Goal: Information Seeking & Learning: Learn about a topic

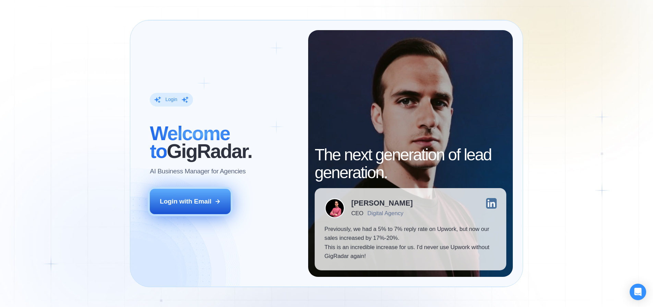
click at [202, 203] on div "Login with Email" at bounding box center [186, 201] width 52 height 9
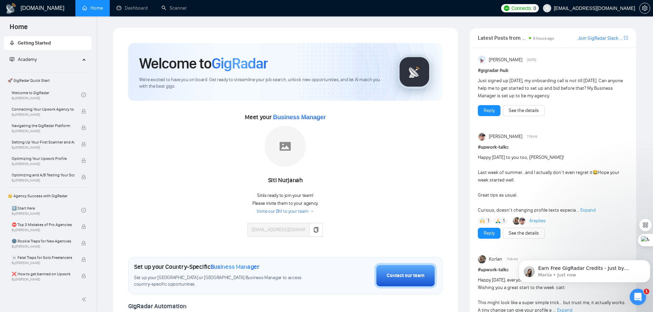
click at [196, 201] on div "Meet your Business Manager Siti Nurjanah Siti is ready to join your team! Pleas…" at bounding box center [285, 178] width 314 height 132
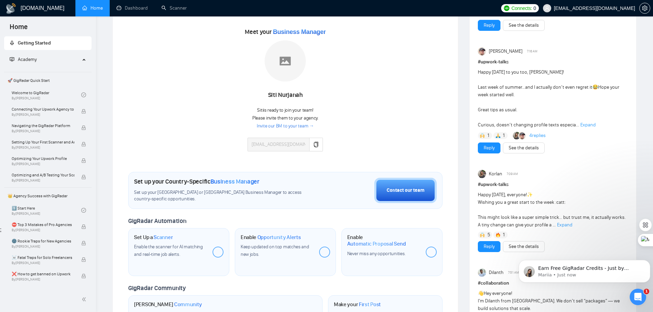
scroll to position [103, 0]
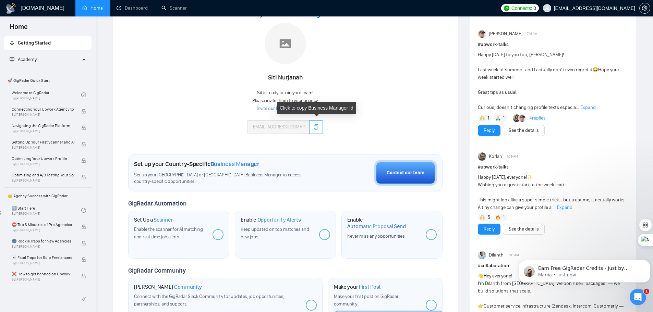
click at [318, 128] on icon "copy" at bounding box center [315, 126] width 5 height 5
click at [289, 110] on link "Invite our BM to your team →" at bounding box center [285, 109] width 57 height 7
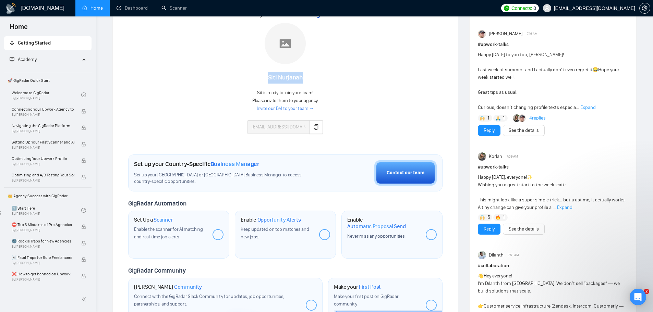
drag, startPoint x: 304, startPoint y: 77, endPoint x: 300, endPoint y: 77, distance: 4.8
click at [303, 77] on div "[PERSON_NAME]" at bounding box center [284, 78] width 75 height 12
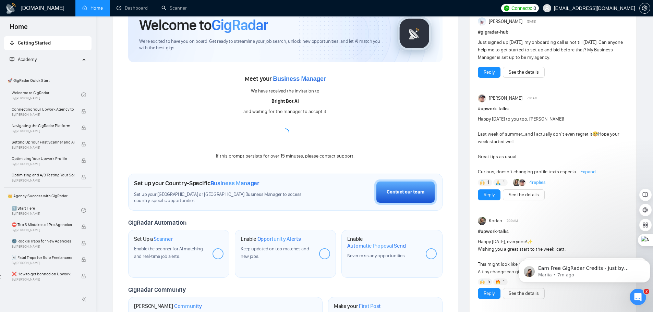
scroll to position [103, 0]
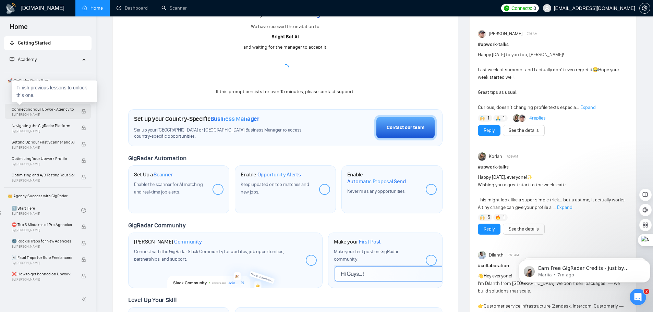
click at [34, 111] on span "Connecting Your Upwork Agency to GigRadar" at bounding box center [43, 109] width 63 height 7
click at [30, 80] on span "🚀 GigRadar Quick Start" at bounding box center [48, 81] width 86 height 14
click at [30, 92] on link "Welcome to GigRadar By Vlad Timinsky" at bounding box center [47, 94] width 70 height 15
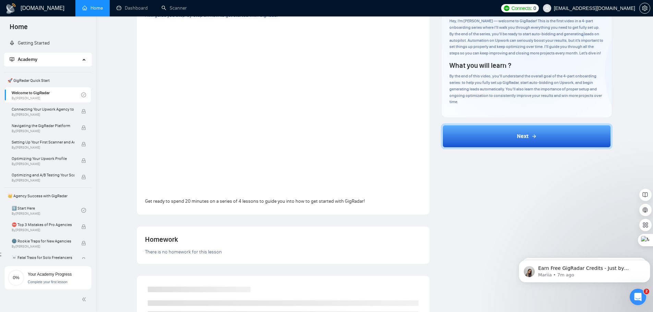
scroll to position [103, 0]
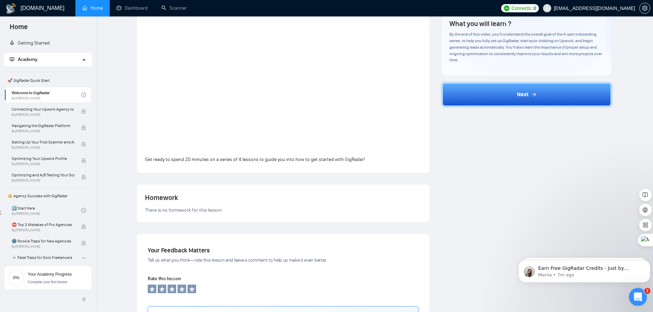
click at [637, 292] on icon "Open Intercom Messenger" at bounding box center [636, 296] width 11 height 11
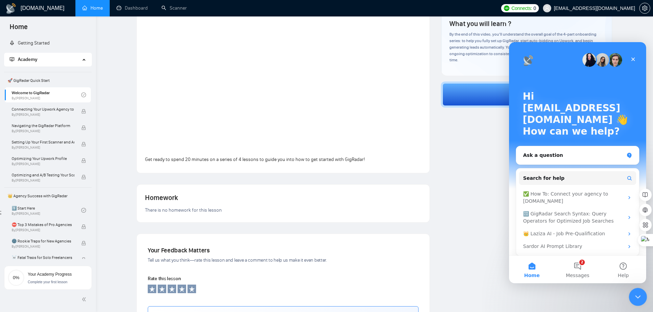
scroll to position [0, 0]
click at [638, 292] on icon "Close Intercom Messenger" at bounding box center [637, 296] width 8 height 8
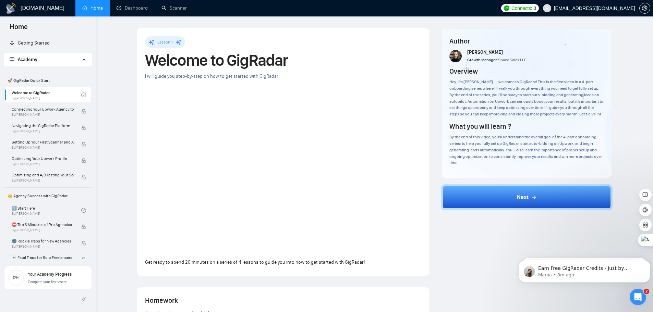
click at [474, 265] on div "Author Vlad Timinsky Growth Manager Space Sales LLC Overview Hey, I’m Vlad — we…" at bounding box center [526, 266] width 183 height 477
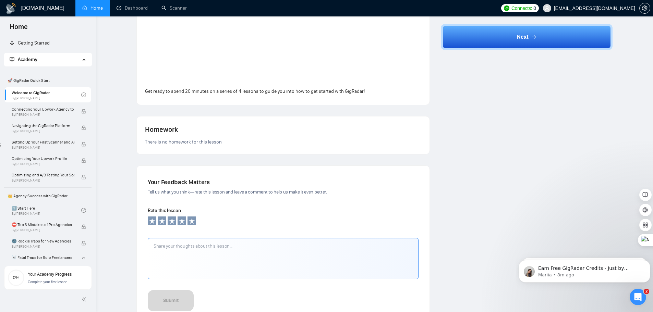
scroll to position [40, 0]
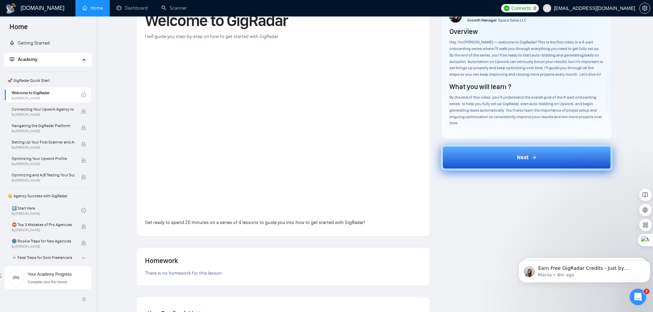
click at [508, 157] on button "Next" at bounding box center [527, 158] width 172 height 26
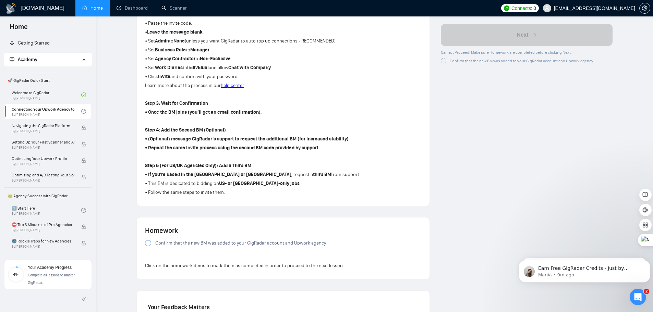
scroll to position [348, 0]
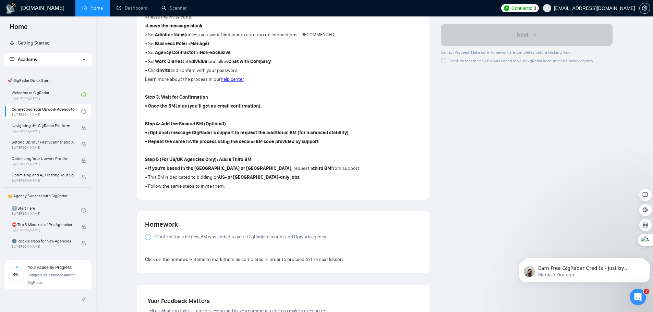
click at [149, 238] on div at bounding box center [148, 237] width 6 height 6
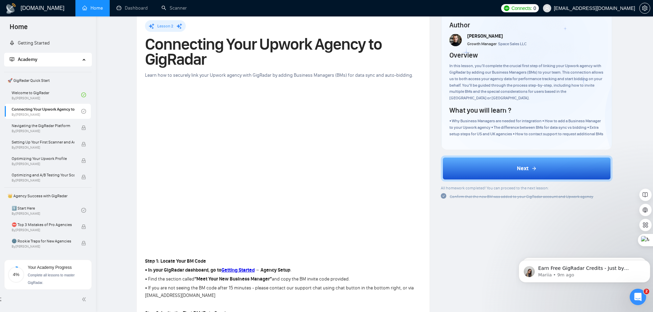
scroll to position [0, 0]
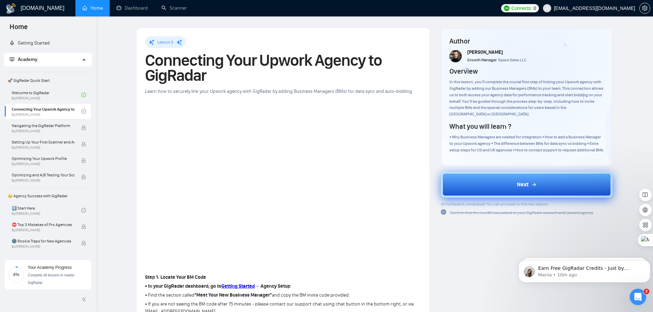
click at [520, 184] on span "Next" at bounding box center [523, 185] width 12 height 8
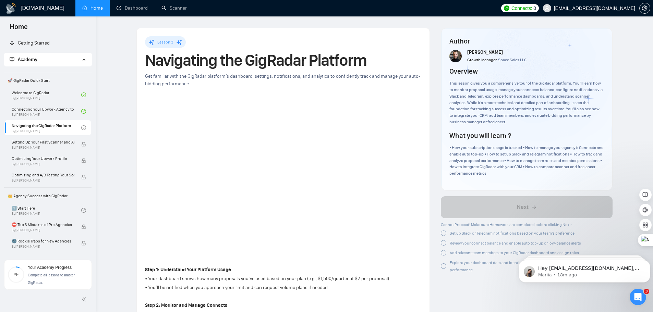
drag, startPoint x: 495, startPoint y: 294, endPoint x: 196, endPoint y: 306, distance: 298.8
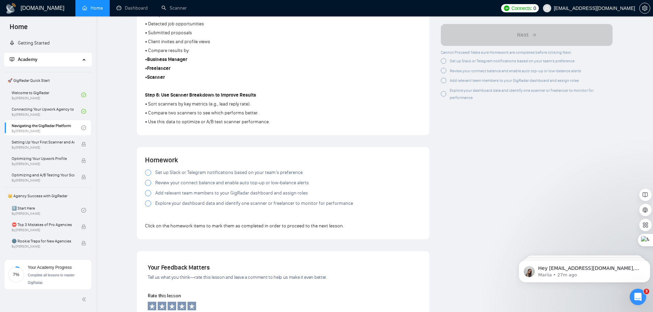
scroll to position [514, 0]
click at [146, 172] on div at bounding box center [148, 172] width 6 height 6
click at [147, 180] on div at bounding box center [148, 182] width 6 height 6
click at [149, 192] on div at bounding box center [148, 193] width 6 height 6
click at [150, 202] on div at bounding box center [148, 203] width 6 height 6
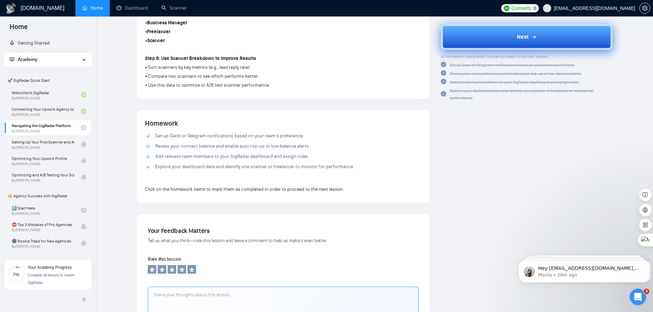
scroll to position [570, 0]
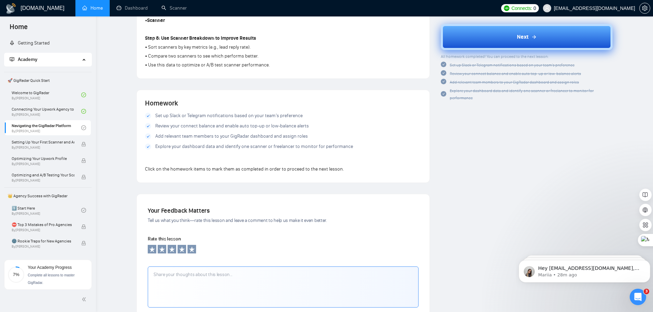
click at [186, 280] on textarea at bounding box center [283, 287] width 271 height 41
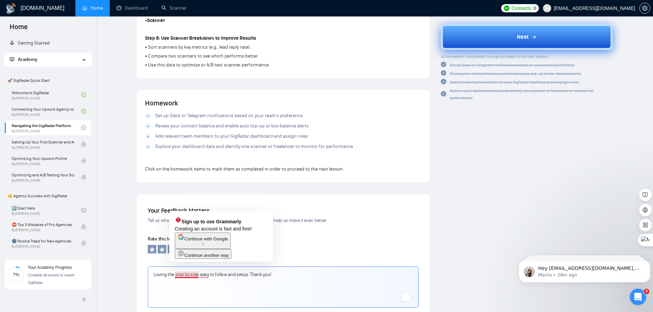
drag, startPoint x: 185, startPoint y: 274, endPoint x: 310, endPoint y: 287, distance: 125.8
click at [296, 286] on textarea "Loving the step by step easy to follow and setup. Thank you!" at bounding box center [283, 287] width 271 height 41
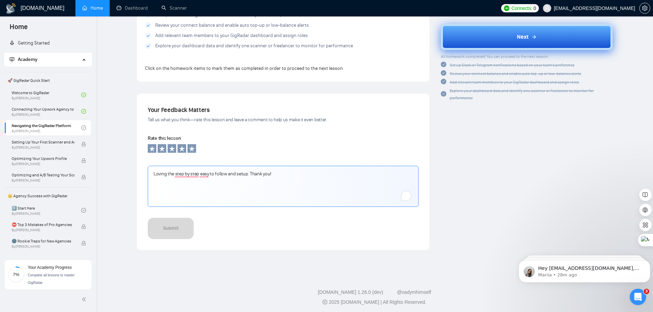
scroll to position [673, 0]
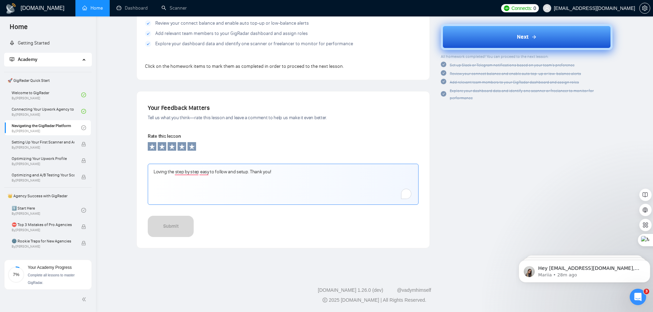
drag, startPoint x: 196, startPoint y: 175, endPoint x: 196, endPoint y: 184, distance: 8.6
click at [196, 190] on textarea "Loving the step by step easy to follow and setup. Thank you!" at bounding box center [283, 184] width 271 height 41
click at [186, 173] on textarea "Loving the step by step easy to follow and setup. Thank you!" at bounding box center [283, 184] width 271 height 41
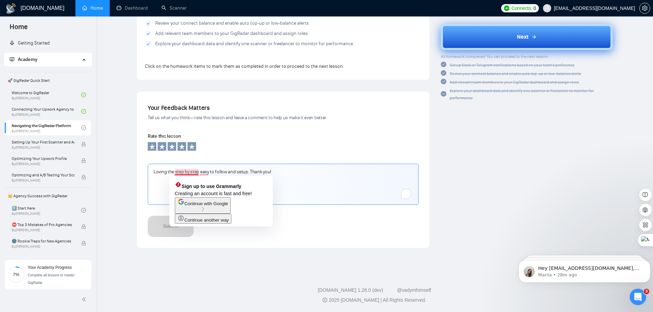
type textarea "Loving the step by step easy to follow and setup. Thank you!"
click at [292, 225] on div "Submit" at bounding box center [283, 226] width 271 height 21
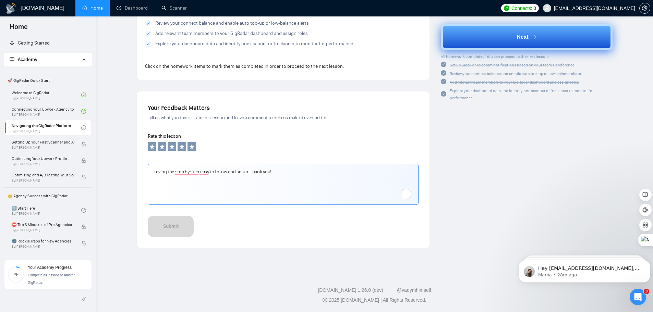
click at [265, 195] on textarea "Loving the step by step easy to follow and setup. Thank you!" at bounding box center [283, 184] width 271 height 41
click at [404, 196] on div "3" at bounding box center [406, 194] width 8 height 8
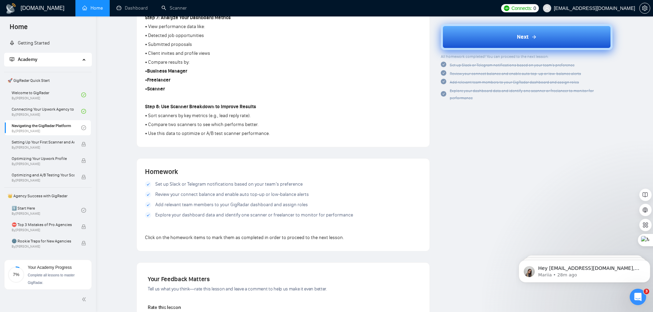
click at [509, 41] on button "Next" at bounding box center [527, 37] width 172 height 26
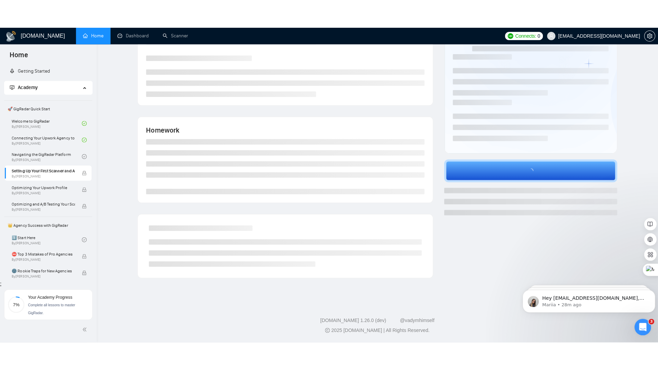
scroll to position [61, 0]
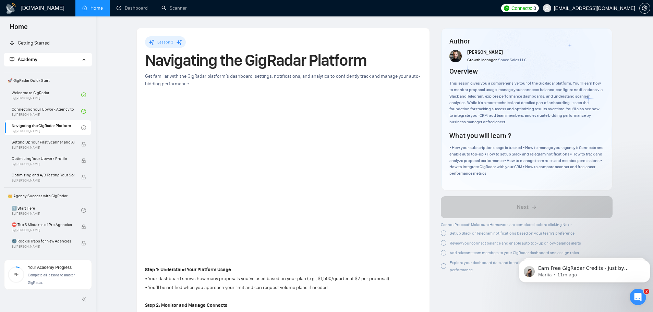
click at [27, 10] on h1 "[DOMAIN_NAME]" at bounding box center [43, 8] width 44 height 16
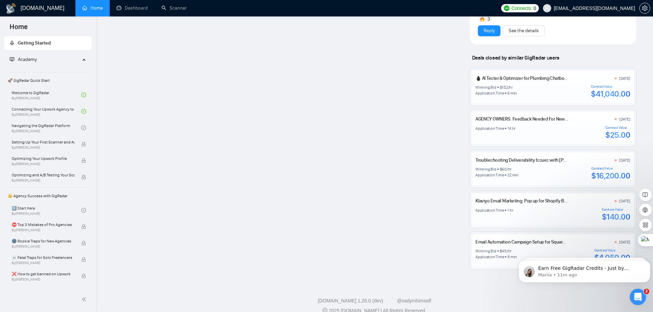
scroll to position [628, 0]
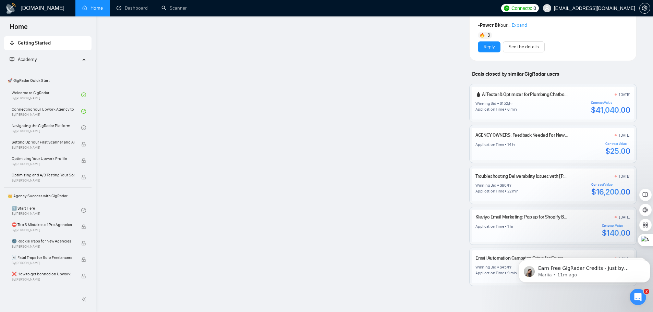
click at [511, 97] on link "💧 AI Tester & Optimizer for Plumbing Chatbot (Built on Go High Level)" at bounding box center [543, 95] width 137 height 6
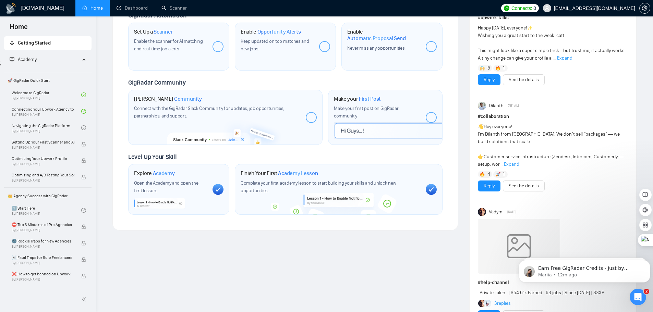
scroll to position [251, 0]
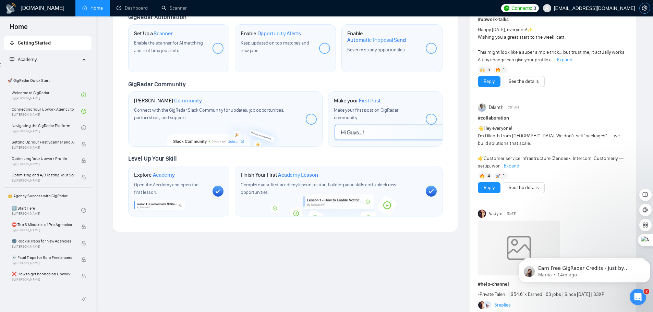
click at [643, 9] on icon "setting" at bounding box center [644, 7] width 5 height 5
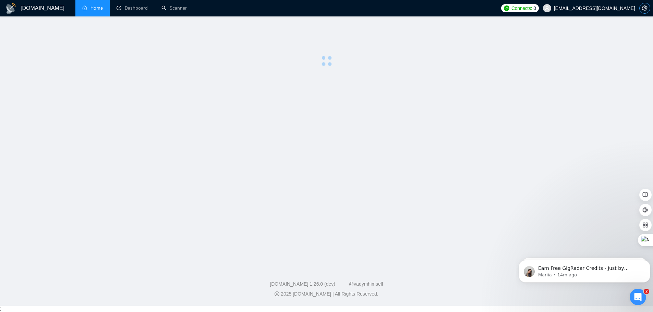
scroll to position [7, 0]
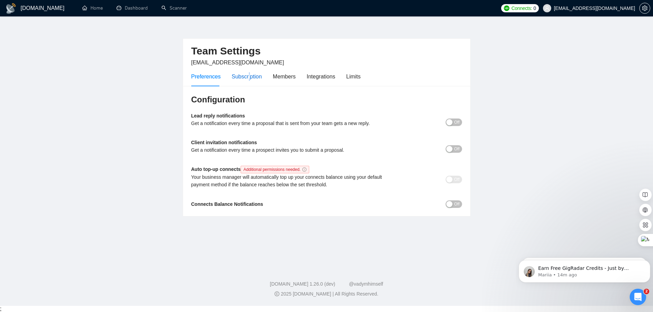
drag, startPoint x: 246, startPoint y: 77, endPoint x: 250, endPoint y: 76, distance: 3.4
click at [248, 77] on div "Subscription" at bounding box center [247, 76] width 30 height 9
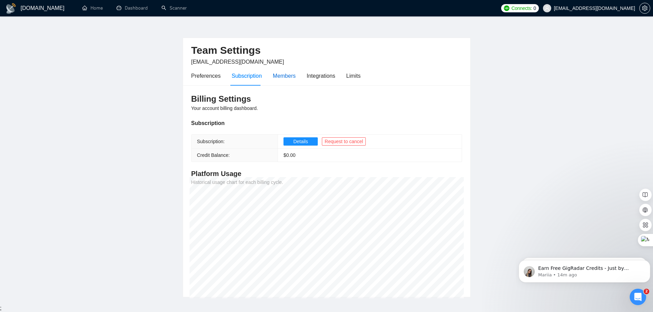
click at [290, 78] on div "Members" at bounding box center [284, 76] width 23 height 9
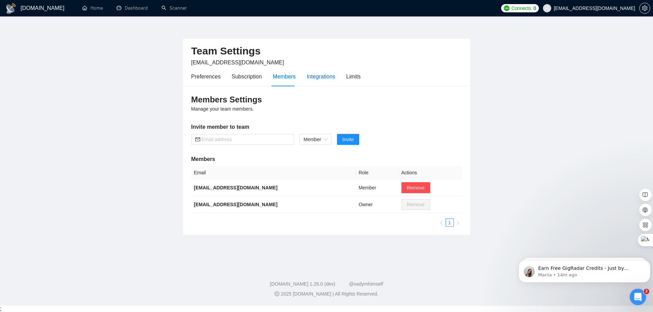
click at [315, 77] on div "Integrations" at bounding box center [321, 76] width 29 height 9
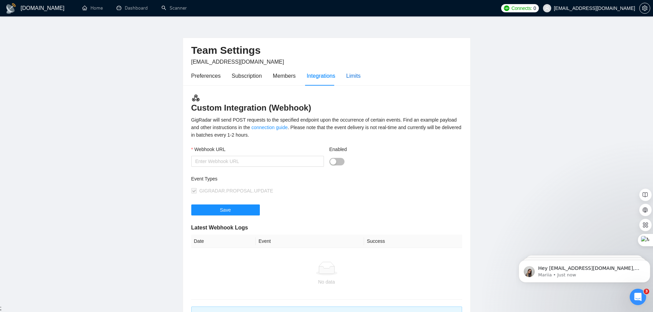
click at [351, 77] on div "Limits" at bounding box center [353, 76] width 14 height 9
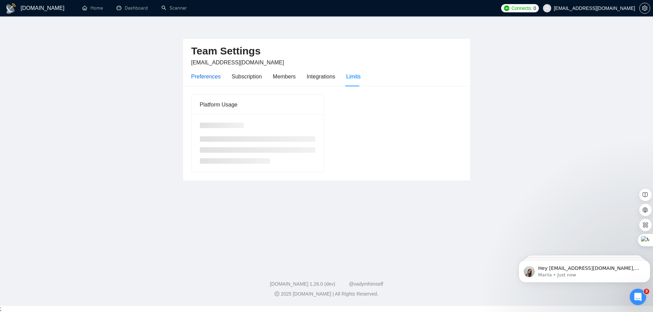
click at [214, 76] on div "Preferences" at bounding box center [205, 76] width 29 height 9
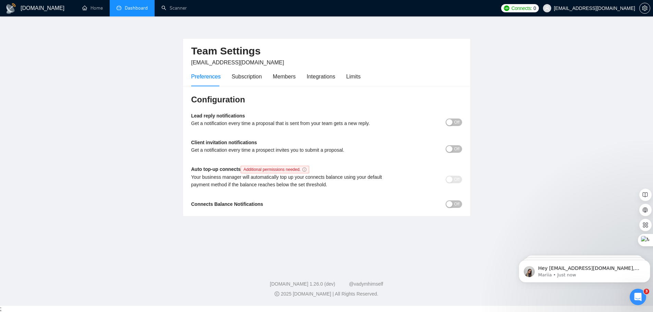
click at [130, 9] on link "Dashboard" at bounding box center [132, 8] width 31 height 6
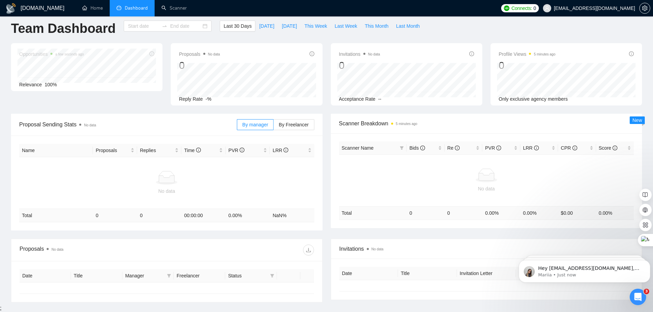
type input "[DATE]"
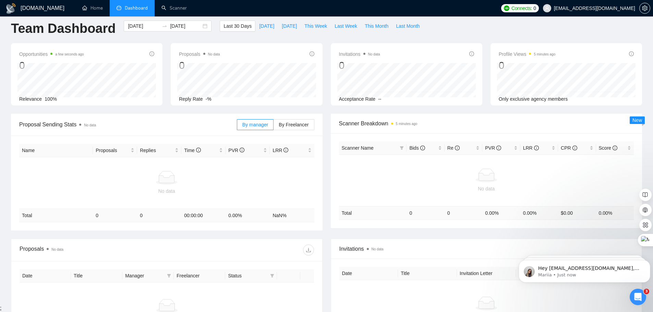
click at [29, 12] on h1 "[DOMAIN_NAME]" at bounding box center [43, 8] width 44 height 16
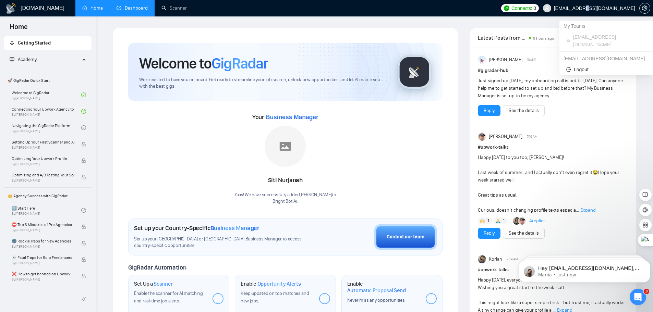
click at [600, 8] on span "[EMAIL_ADDRESS][DOMAIN_NAME]" at bounding box center [594, 8] width 81 height 0
click at [623, 8] on span "[EMAIL_ADDRESS][DOMAIN_NAME]" at bounding box center [594, 8] width 81 height 0
click at [642, 8] on icon "setting" at bounding box center [644, 7] width 5 height 5
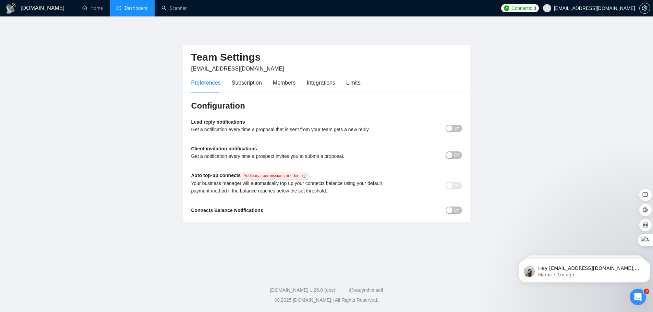
click at [457, 129] on span "Off" at bounding box center [456, 129] width 5 height 8
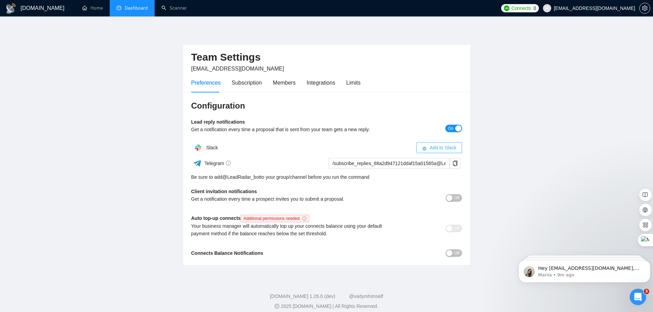
click at [441, 149] on span "Add to Slack" at bounding box center [443, 148] width 27 height 8
click at [441, 148] on span "Add to Slack" at bounding box center [443, 148] width 27 height 8
click at [432, 148] on span "Add to Slack" at bounding box center [443, 148] width 27 height 8
click at [456, 166] on icon "copy" at bounding box center [455, 163] width 4 height 5
click at [456, 197] on span "Off" at bounding box center [456, 198] width 5 height 8
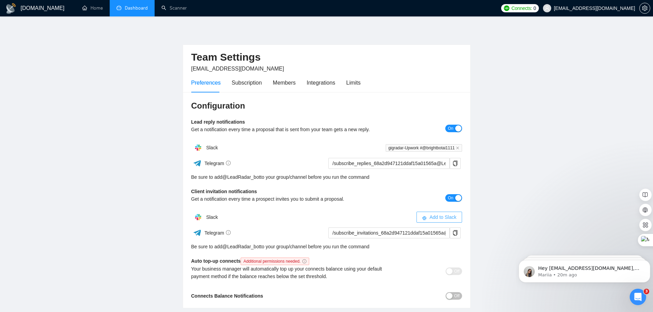
click at [435, 216] on span "Add to Slack" at bounding box center [443, 218] width 27 height 8
click at [453, 234] on icon "copy" at bounding box center [454, 232] width 5 height 5
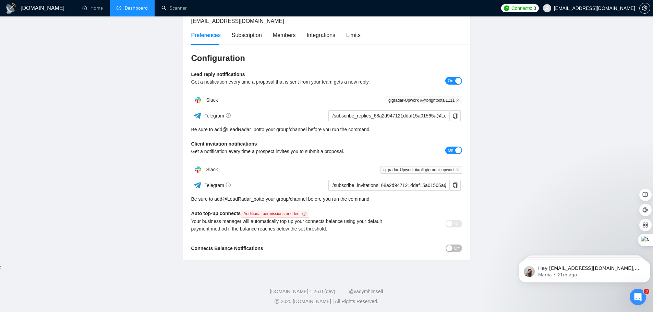
scroll to position [49, 0]
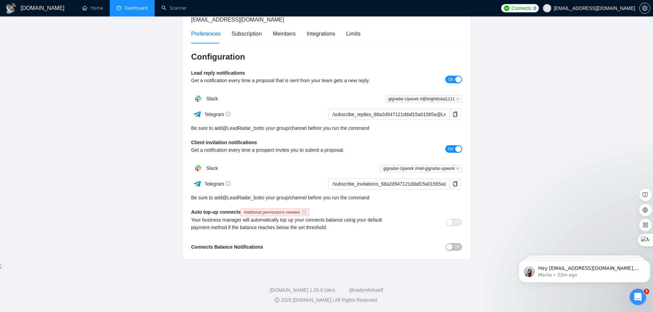
click at [456, 247] on span "Off" at bounding box center [456, 247] width 5 height 8
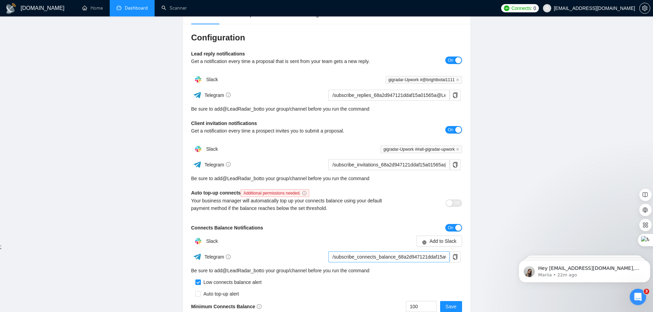
scroll to position [118, 0]
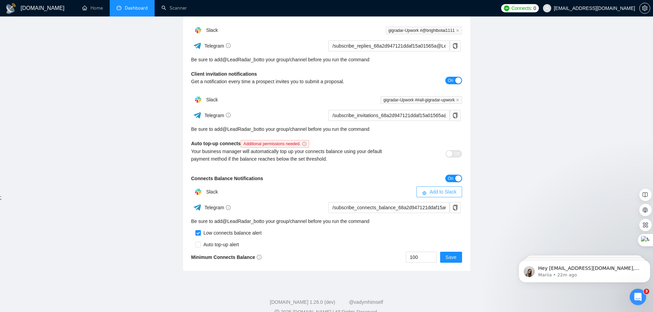
click at [436, 194] on span "Add to Slack" at bounding box center [443, 192] width 27 height 8
click at [198, 245] on input "checkbox" at bounding box center [197, 244] width 5 height 5
checkbox input "true"
click at [454, 209] on icon "copy" at bounding box center [455, 207] width 4 height 5
drag, startPoint x: 402, startPoint y: 260, endPoint x: 391, endPoint y: 260, distance: 11.0
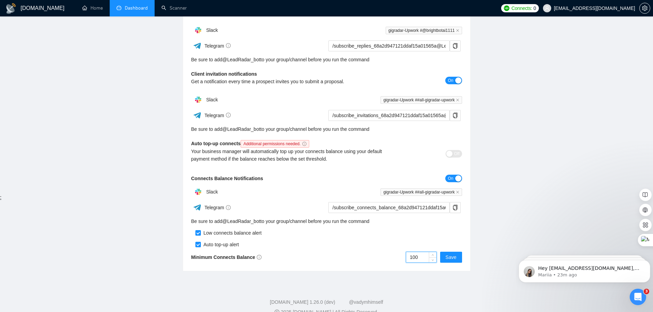
click at [391, 260] on div "100 Save" at bounding box center [394, 257] width 135 height 11
type input "50"
click at [449, 256] on span "Save" at bounding box center [451, 258] width 11 height 8
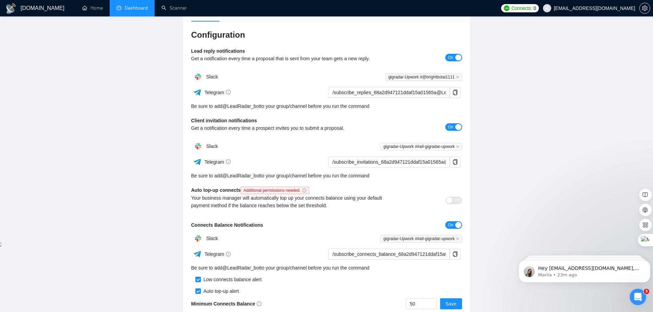
scroll to position [0, 0]
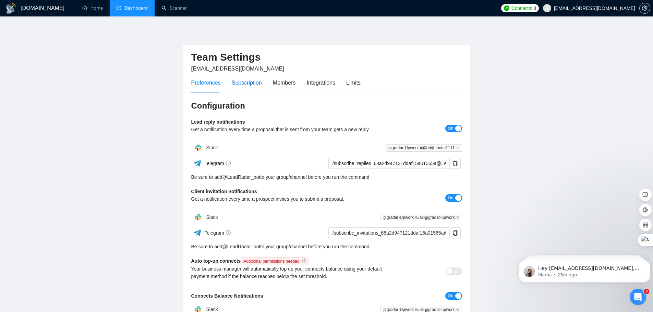
click at [242, 84] on div "Subscription" at bounding box center [247, 82] width 30 height 9
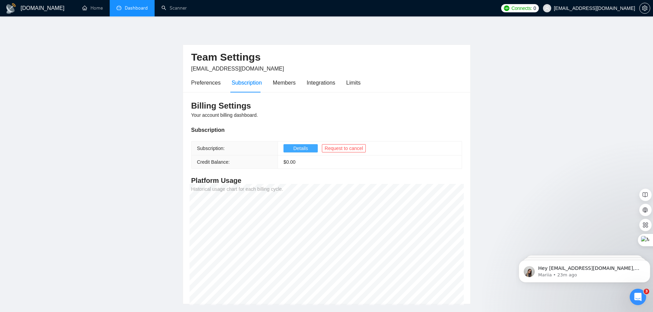
click at [302, 150] on span "Details" at bounding box center [300, 149] width 15 height 8
click at [285, 81] on div "Members" at bounding box center [284, 82] width 23 height 9
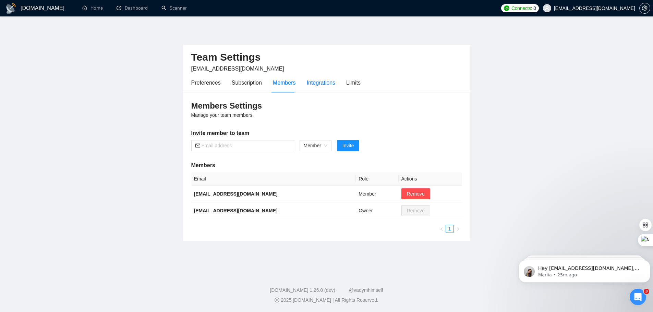
click at [325, 84] on div "Integrations" at bounding box center [321, 82] width 29 height 9
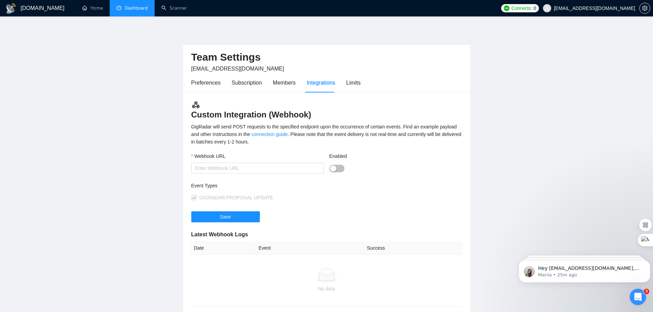
click at [134, 7] on link "Dashboard" at bounding box center [132, 8] width 31 height 6
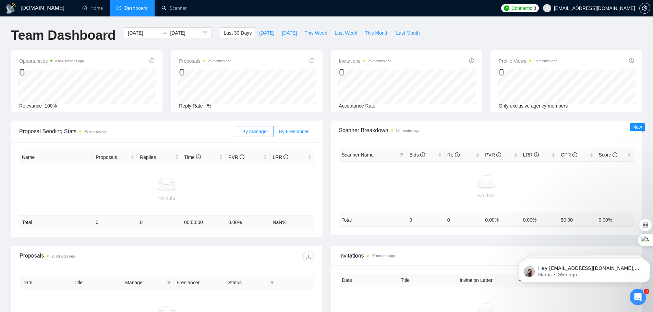
click at [294, 133] on span "By Freelancer" at bounding box center [294, 131] width 30 height 5
click at [274, 133] on input "By Freelancer" at bounding box center [274, 133] width 0 height 0
click at [261, 134] on span "By manager" at bounding box center [255, 131] width 26 height 5
click at [237, 133] on input "By manager" at bounding box center [237, 133] width 0 height 0
click at [177, 9] on link "Scanner" at bounding box center [173, 8] width 25 height 6
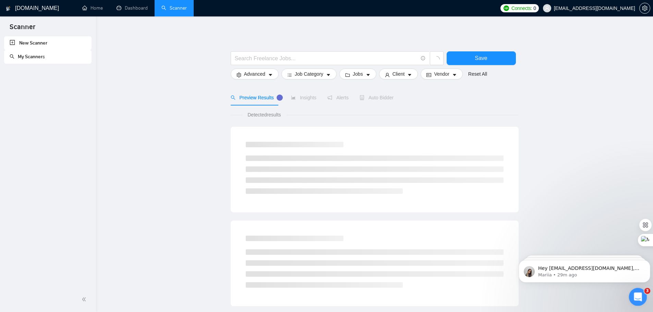
click at [632, 295] on icon "Open Intercom Messenger" at bounding box center [636, 296] width 11 height 11
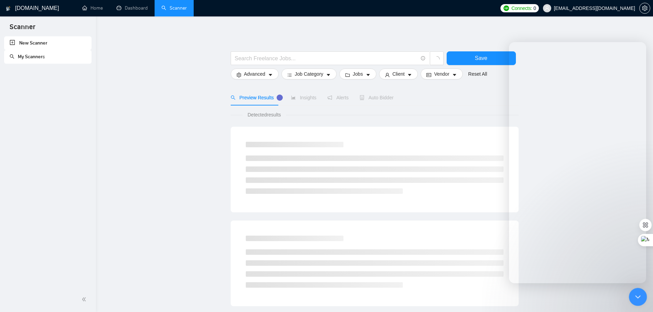
click at [634, 296] on icon "Close Intercom Messenger" at bounding box center [637, 296] width 8 height 8
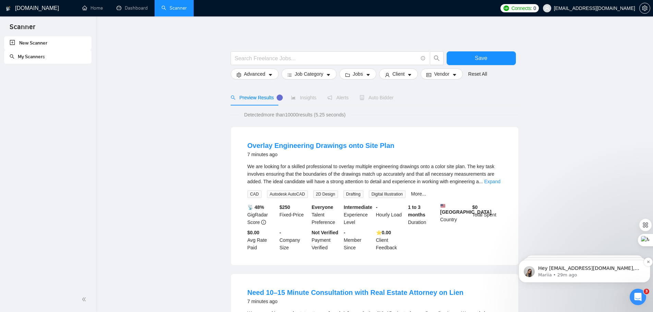
click at [612, 274] on p "Mariia • 29m ago" at bounding box center [590, 275] width 104 height 6
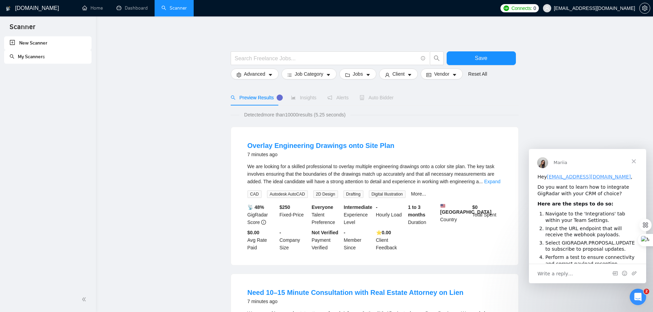
click at [634, 160] on span "Close" at bounding box center [633, 161] width 25 height 25
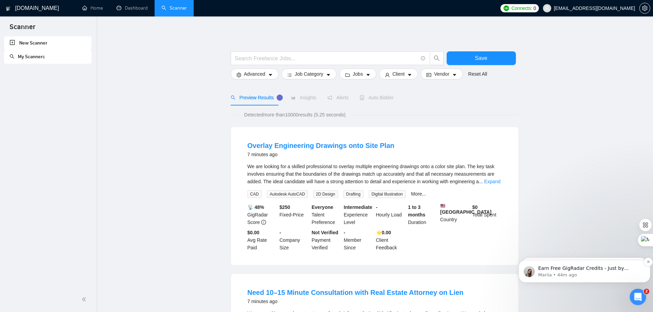
click at [603, 272] on p "Mariia • 44m ago" at bounding box center [590, 275] width 104 height 6
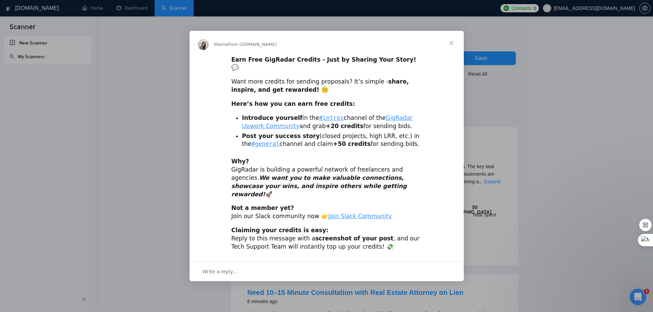
click at [449, 49] on span "Close" at bounding box center [451, 43] width 25 height 25
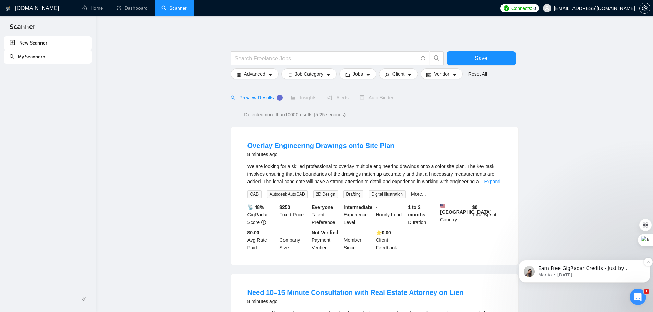
click at [571, 270] on p "Earn Free GigRadar Credits - Just by Sharing Your Story! 💬 Want more credits fo…" at bounding box center [590, 268] width 104 height 7
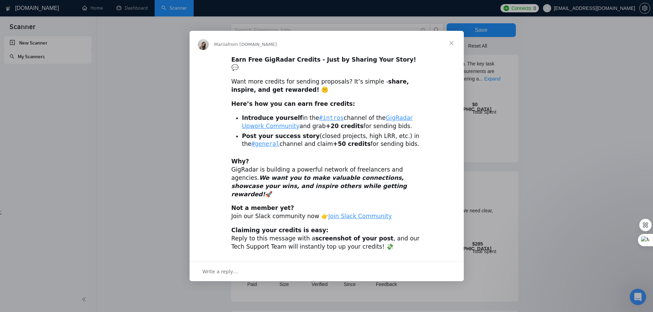
scroll to position [69, 0]
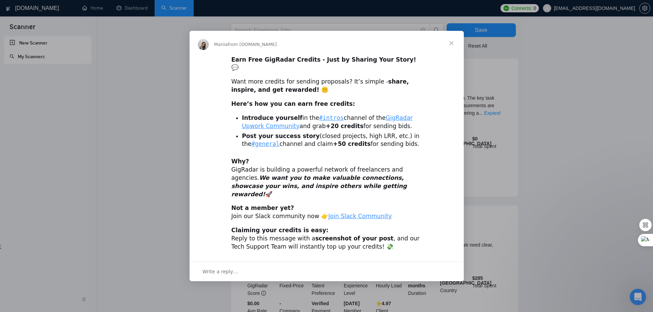
click at [452, 53] on span "Close" at bounding box center [451, 43] width 25 height 25
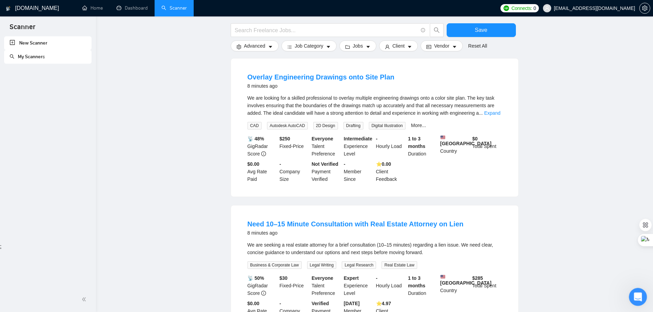
click at [637, 294] on icon "Open Intercom Messenger" at bounding box center [636, 296] width 11 height 11
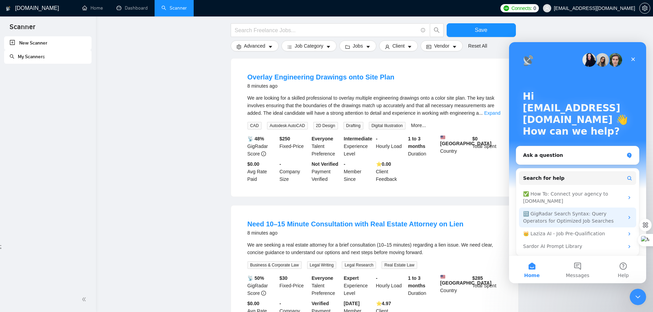
scroll to position [4, 0]
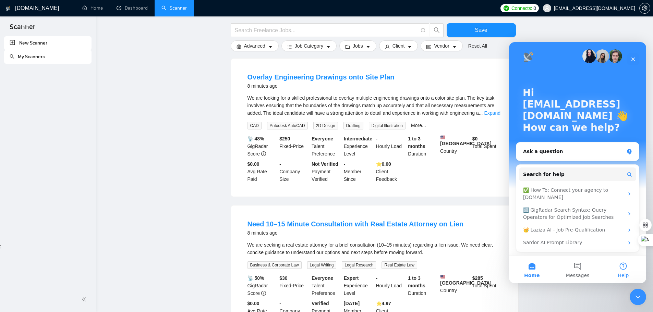
click at [619, 269] on button "Help" at bounding box center [624, 269] width 46 height 27
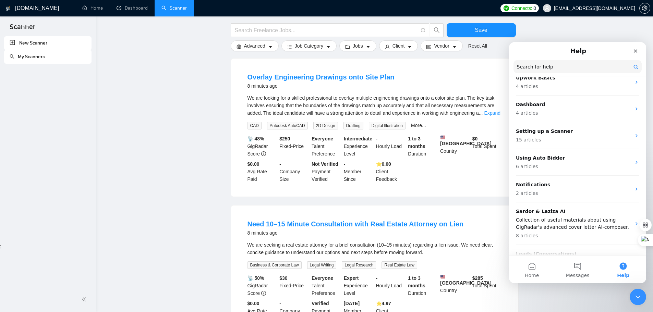
scroll to position [0, 0]
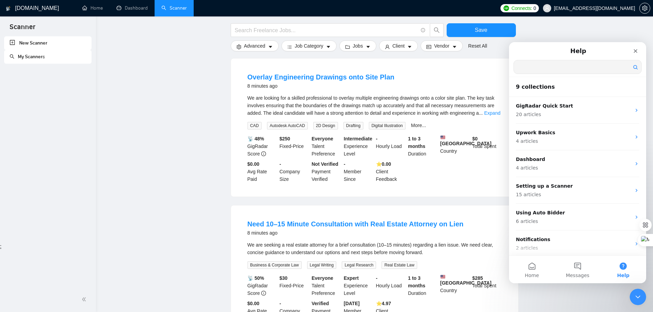
click at [559, 69] on input "Search for help" at bounding box center [578, 66] width 128 height 13
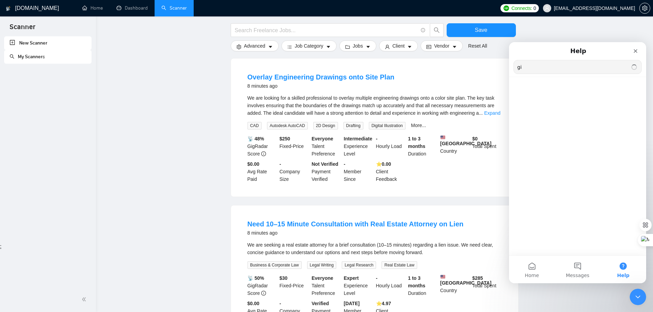
type input "g"
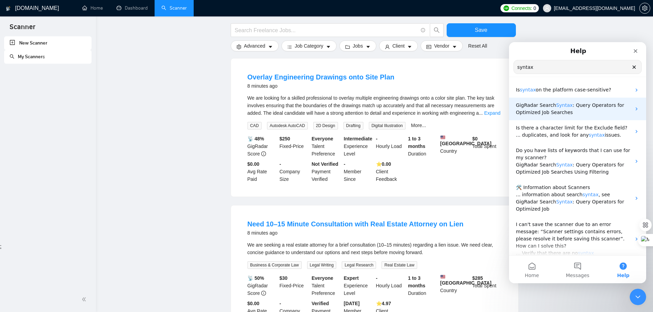
type input "syntax"
click at [559, 105] on span "Syntax" at bounding box center [564, 104] width 16 height 5
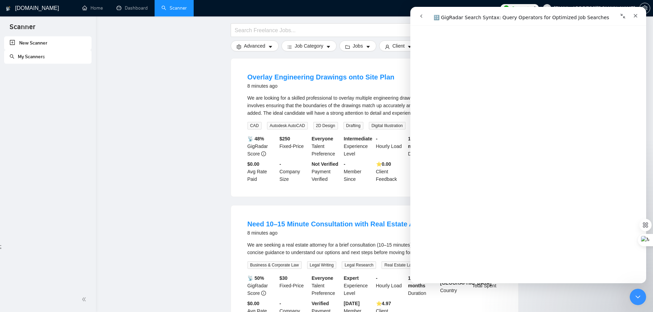
scroll to position [2022, 0]
click at [636, 299] on icon "Close Intercom Messenger" at bounding box center [637, 296] width 8 height 8
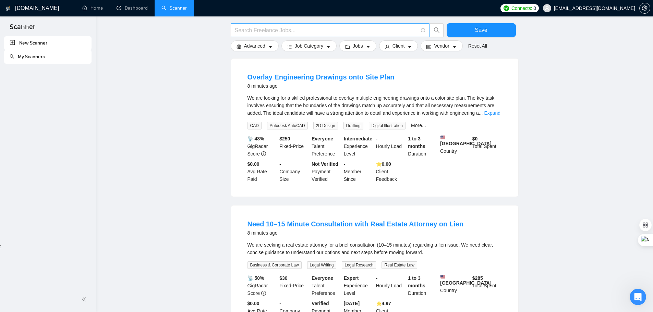
click at [281, 31] on input "text" at bounding box center [326, 30] width 183 height 9
click at [281, 26] on input "cik" at bounding box center [326, 30] width 183 height 9
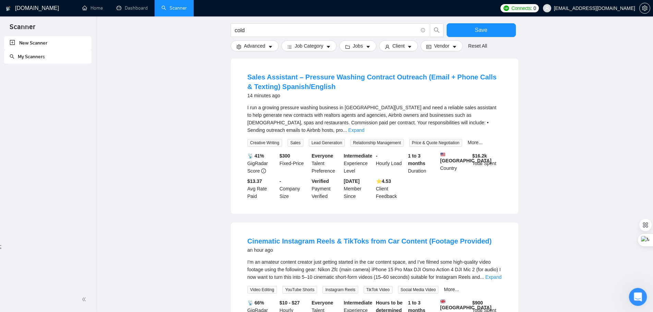
click at [638, 295] on icon "Open Intercom Messenger" at bounding box center [636, 296] width 11 height 11
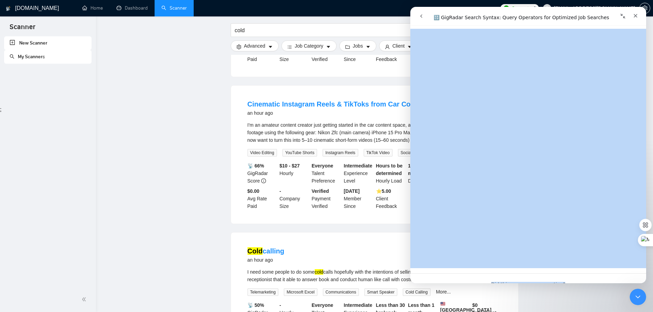
scroll to position [2442, 0]
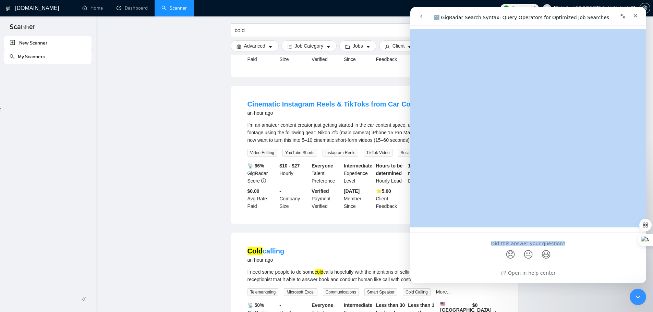
drag, startPoint x: 424, startPoint y: 42, endPoint x: 587, endPoint y: 248, distance: 262.6
click at [587, 248] on div "🔠 GigRadar Search Syntax: Query Operators for Optimized Job Searches Did this a…" at bounding box center [528, 156] width 236 height 255
copy div "🔠 GigRadar Search Syntax: Query Operators for Optimized Job Searches Did this a…"
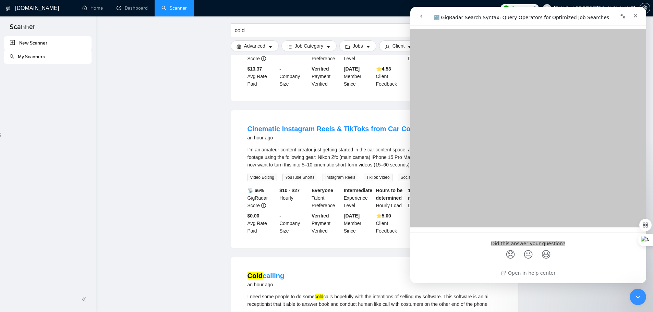
scroll to position [171, 0]
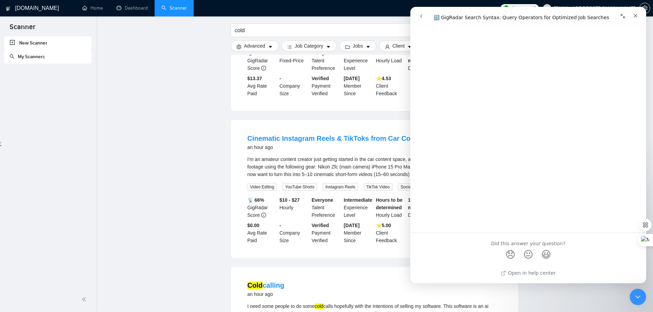
click at [453, 267] on div "Open in help center" at bounding box center [528, 275] width 236 height 17
click at [640, 300] on icon "Close Intercom Messenger" at bounding box center [637, 296] width 8 height 8
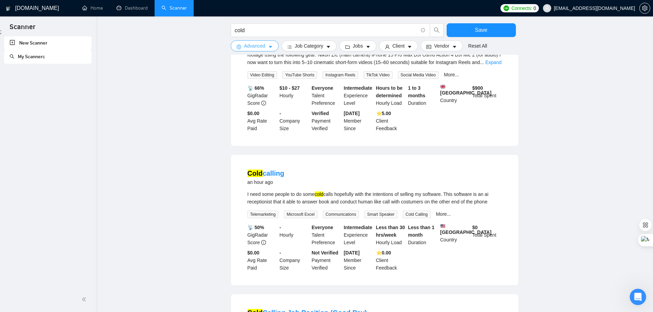
scroll to position [274, 0]
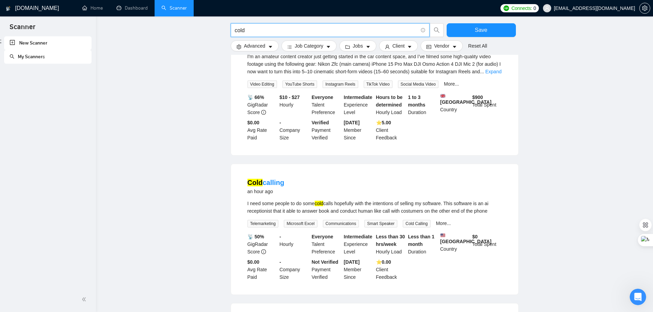
drag, startPoint x: 258, startPoint y: 30, endPoint x: 203, endPoint y: 33, distance: 54.6
click at [203, 33] on main "cold Save Advanced Job Category Jobs Client Vendor Reset All Preview Results In…" at bounding box center [374, 187] width 535 height 868
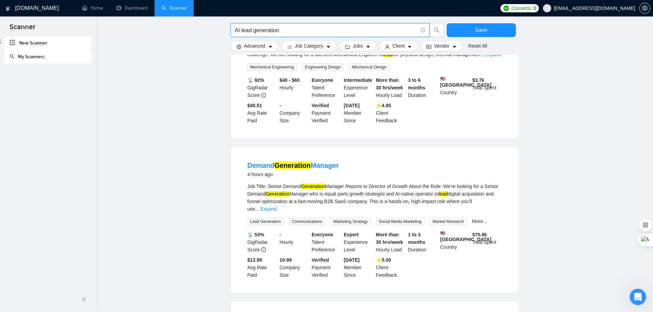
click at [284, 28] on input "AI lead generation" at bounding box center [326, 30] width 183 height 9
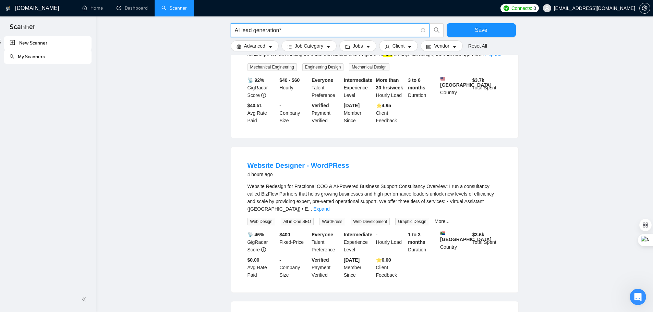
type input "AI lead generation*"
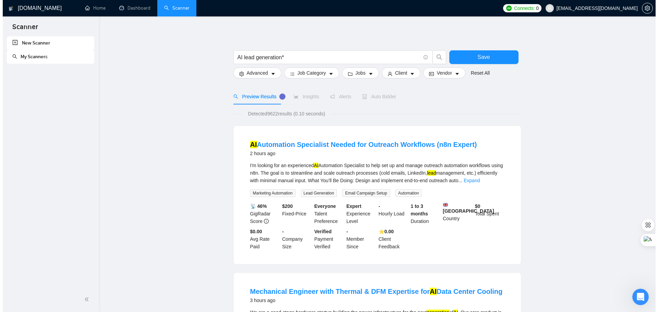
scroll to position [0, 0]
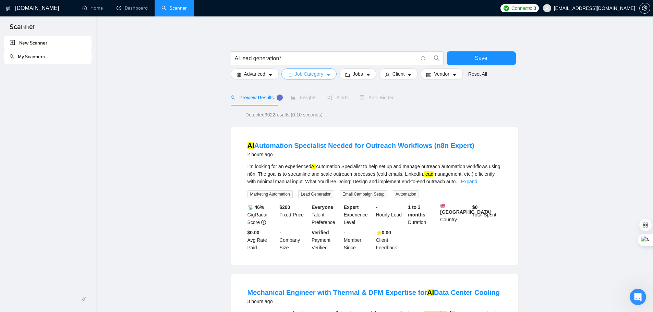
click at [313, 76] on span "Job Category" at bounding box center [309, 74] width 28 height 8
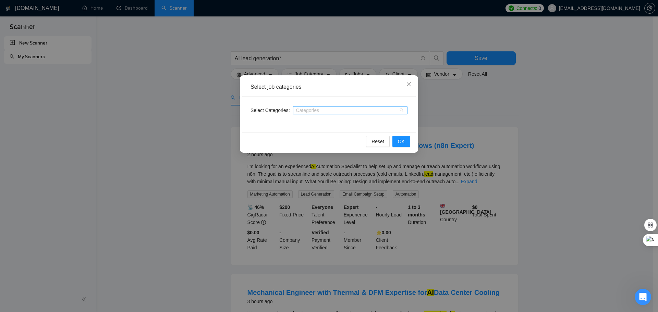
click at [315, 110] on div at bounding box center [347, 110] width 104 height 5
click at [317, 112] on div at bounding box center [347, 110] width 104 height 5
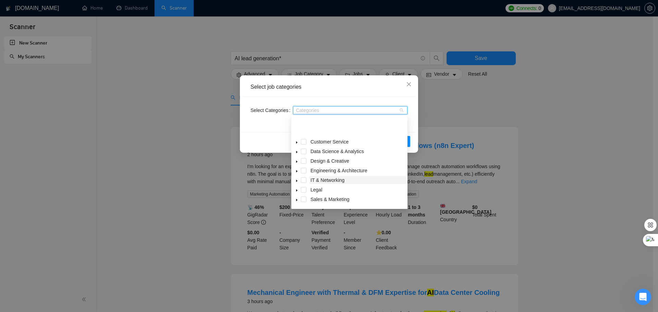
scroll to position [27, 0]
click at [319, 115] on div "Categories" at bounding box center [350, 110] width 114 height 11
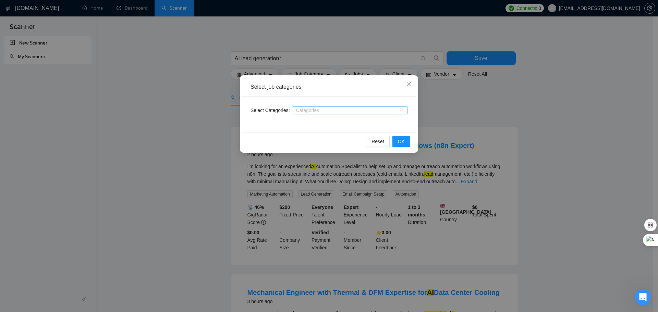
click at [319, 112] on div at bounding box center [347, 110] width 104 height 5
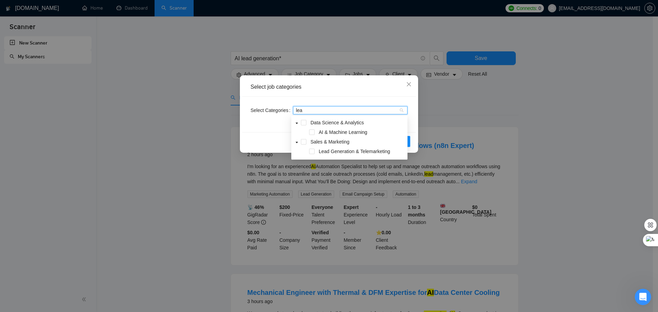
scroll to position [0, 0]
type input "lead"
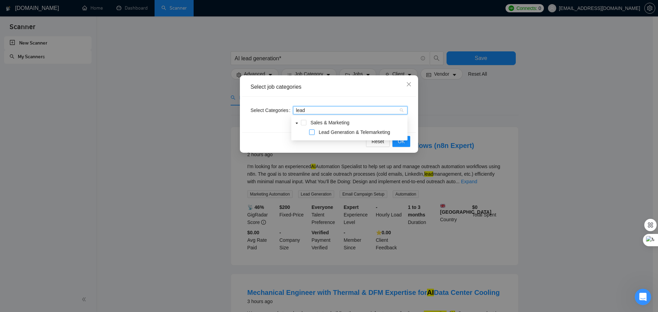
click at [311, 135] on span at bounding box center [311, 132] width 5 height 5
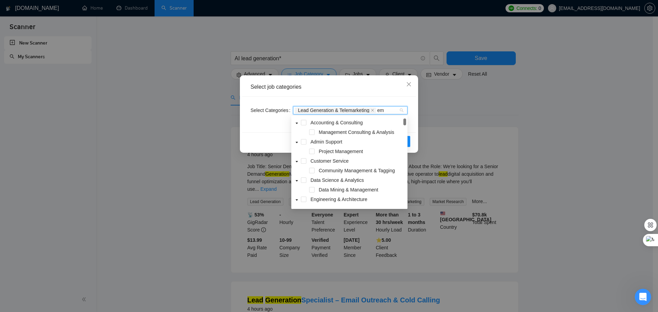
type input "e"
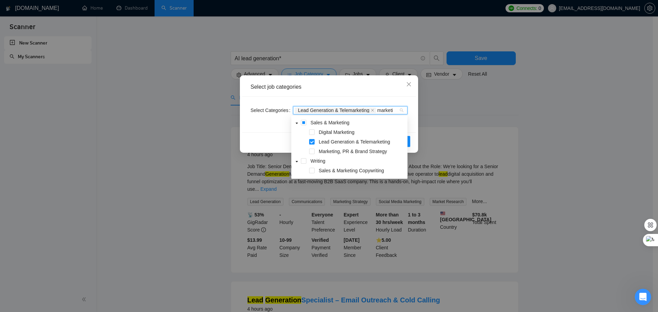
type input "marketin"
click at [312, 172] on span at bounding box center [311, 170] width 5 height 5
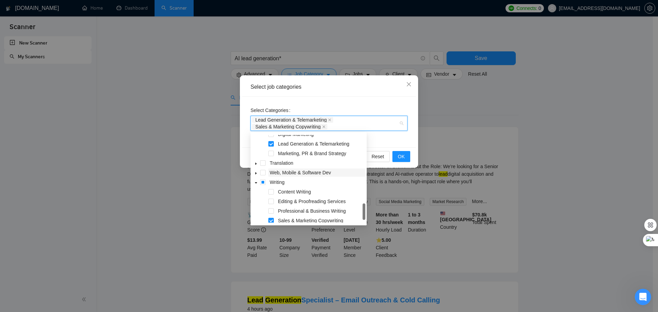
scroll to position [95, 0]
click at [273, 149] on span at bounding box center [270, 149] width 5 height 5
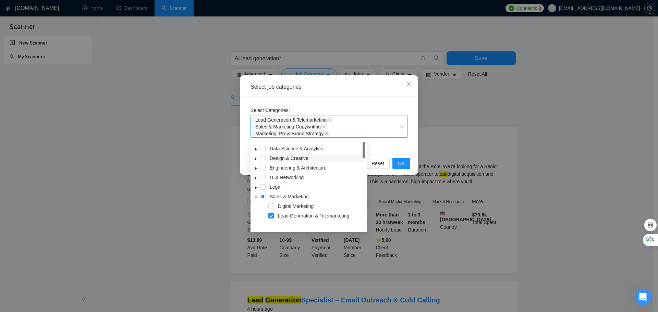
scroll to position [0, 0]
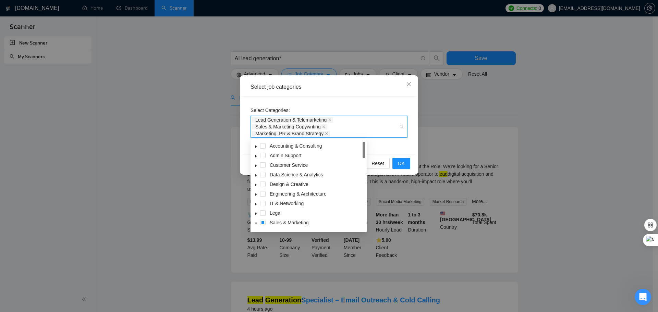
click at [256, 148] on icon "caret-down" at bounding box center [255, 146] width 3 height 3
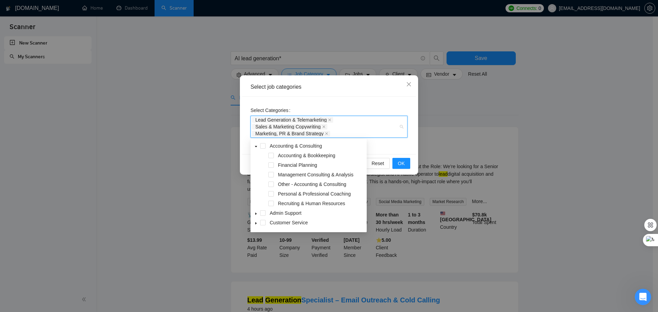
click at [256, 148] on icon "caret-down" at bounding box center [255, 146] width 3 height 3
click at [271, 203] on span at bounding box center [270, 203] width 5 height 5
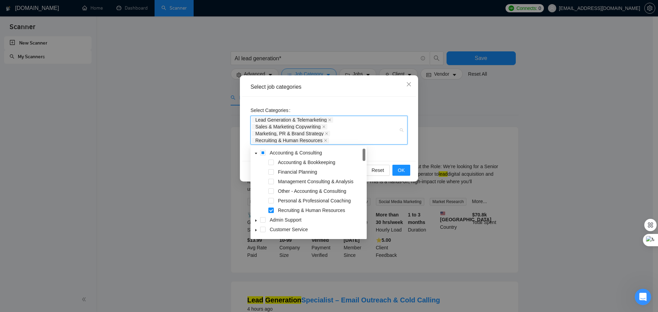
click at [258, 154] on span at bounding box center [256, 153] width 8 height 8
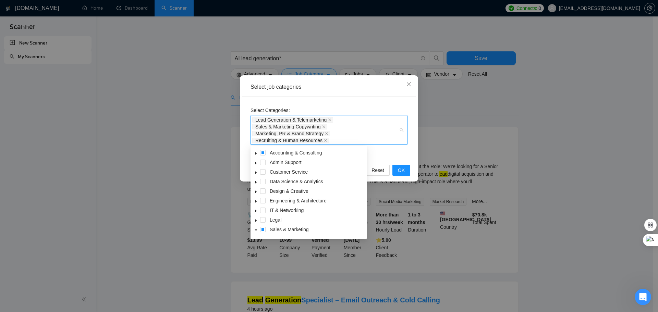
click at [256, 165] on icon "caret-down" at bounding box center [255, 162] width 3 height 3
click at [272, 201] on span at bounding box center [270, 200] width 5 height 5
click at [256, 165] on icon "caret-down" at bounding box center [255, 162] width 3 height 3
click at [256, 174] on icon "caret-down" at bounding box center [255, 172] width 3 height 3
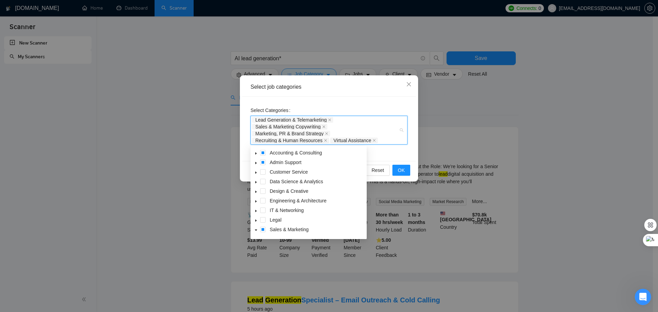
click at [257, 182] on icon "caret-down" at bounding box center [255, 182] width 3 height 3
click at [255, 182] on icon "caret-down" at bounding box center [255, 182] width 3 height 3
click at [256, 192] on icon "caret-down" at bounding box center [255, 192] width 1 height 2
click at [257, 192] on icon "caret-down" at bounding box center [255, 191] width 3 height 3
click at [256, 201] on icon "caret-down" at bounding box center [255, 201] width 3 height 3
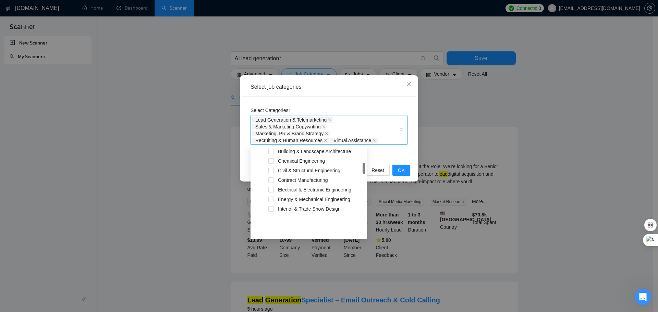
scroll to position [34, 0]
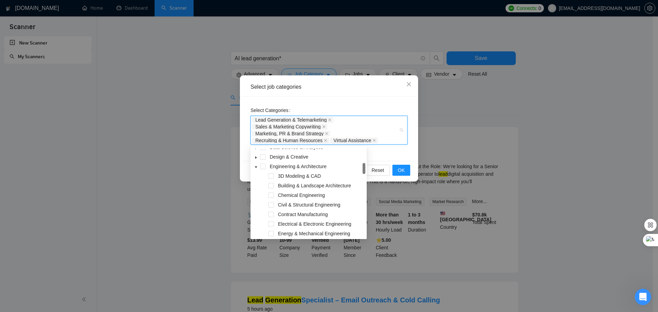
click at [255, 168] on icon "caret-down" at bounding box center [255, 167] width 3 height 3
click at [256, 177] on icon "caret-down" at bounding box center [255, 177] width 1 height 2
click at [258, 178] on span at bounding box center [256, 176] width 8 height 8
click at [257, 187] on icon "caret-down" at bounding box center [255, 186] width 3 height 3
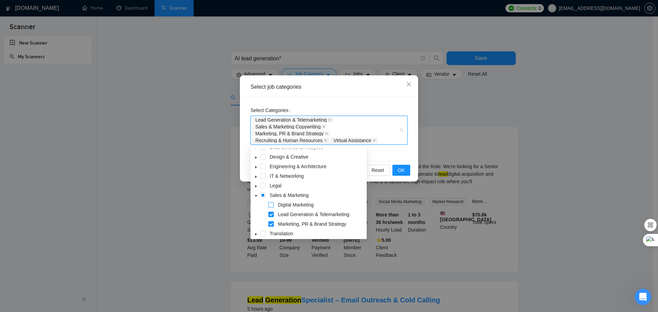
click at [271, 207] on span at bounding box center [270, 204] width 5 height 5
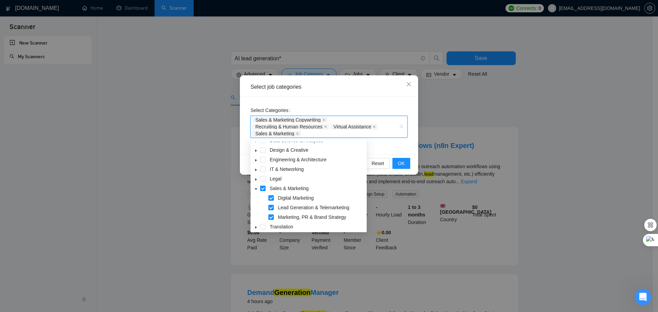
click at [255, 190] on icon "caret-down" at bounding box center [255, 188] width 3 height 3
click at [257, 198] on icon "caret-down" at bounding box center [255, 198] width 3 height 3
click at [257, 198] on icon "caret-down" at bounding box center [256, 198] width 2 height 1
click at [257, 208] on icon "caret-down" at bounding box center [255, 208] width 3 height 3
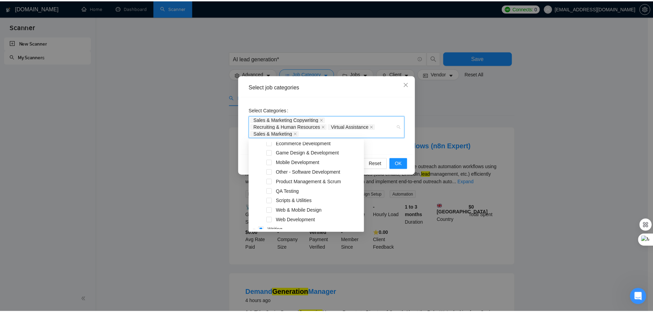
scroll to position [171, 0]
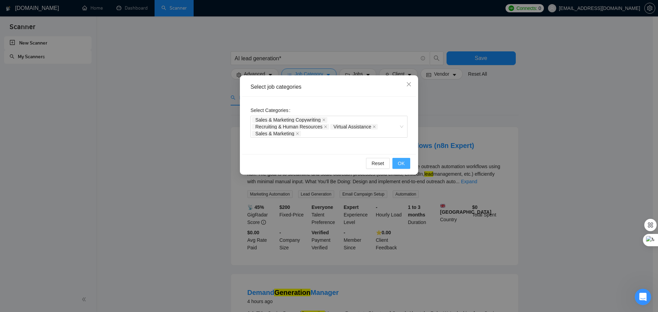
click at [400, 164] on span "OK" at bounding box center [401, 164] width 7 height 8
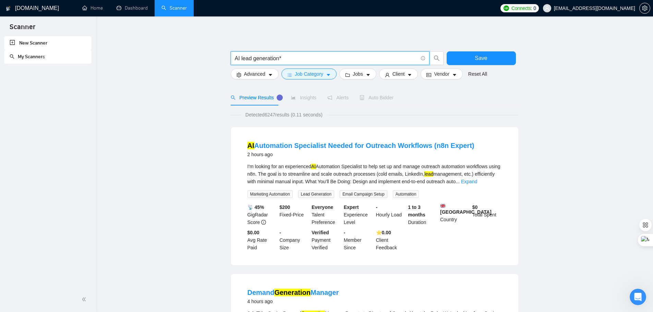
click at [279, 60] on input "AI lead generation*" at bounding box center [326, 58] width 183 height 9
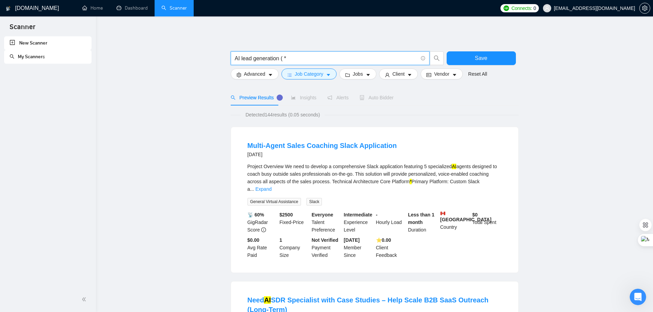
drag, startPoint x: 235, startPoint y: 59, endPoint x: 279, endPoint y: 60, distance: 43.2
click at [279, 60] on input "AI lead generation ( *" at bounding box center [326, 58] width 183 height 9
click at [284, 59] on input "AI lead generation ( *" at bounding box center [326, 58] width 183 height 9
paste input "Cold email"
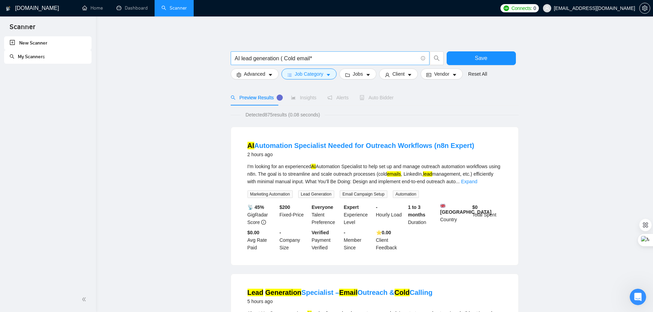
click at [317, 58] on input "AI lead generation ( Cold email*" at bounding box center [326, 58] width 183 height 9
paste input "Lead generation"
click at [354, 59] on input "AI lead generation ( Cold email* Lead generation*|" at bounding box center [326, 58] width 183 height 9
click at [313, 59] on input "AI lead generation ( Cold email* Lead generation* |" at bounding box center [326, 58] width 183 height 9
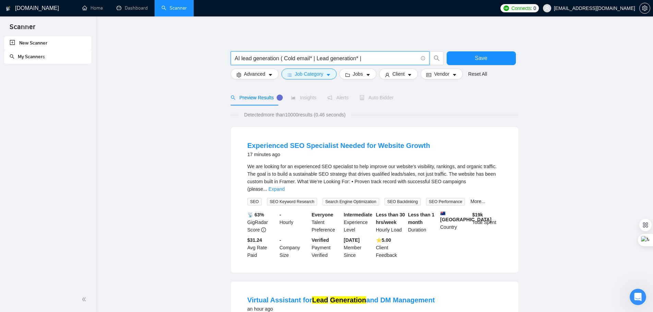
click at [367, 60] on input "AI lead generation ( Cold email* | Lead generation* |" at bounding box center [326, 58] width 183 height 9
click at [368, 60] on input "AI lead generation ( Cold email* | Lead generation* |" at bounding box center [326, 58] width 183 height 9
paste input "B2B sales"
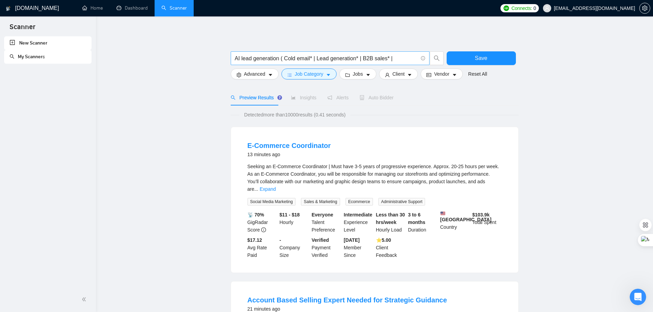
click at [395, 60] on input "AI lead generation ( Cold email* | Lead generation* | B2B sales* |" at bounding box center [326, 58] width 183 height 9
paste input "Email campaign"
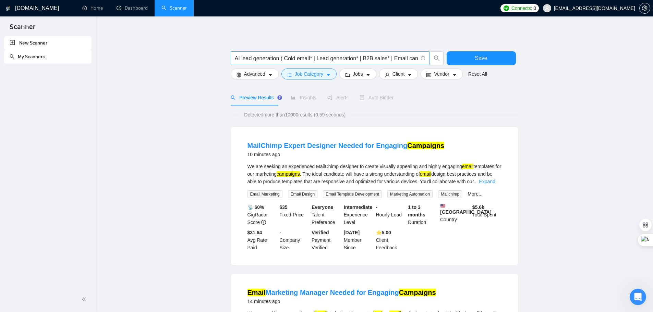
scroll to position [0, 16]
drag, startPoint x: 409, startPoint y: 59, endPoint x: 425, endPoint y: 59, distance: 15.4
click at [425, 59] on span "AI lead generation ( Cold email* | Lead generation* | B2B sales* | Email campai…" at bounding box center [330, 58] width 199 height 14
click at [412, 60] on input "AI lead generation ( Cold email* | Lead generation* | B2B sales* | Email campai…" at bounding box center [326, 58] width 183 height 9
click at [418, 60] on span "AI lead generation ( Cold email* | Lead generation* | B2B sales* | Email campai…" at bounding box center [330, 58] width 199 height 14
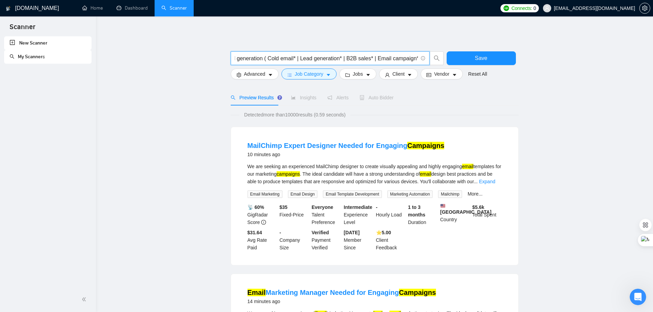
click at [405, 58] on input "AI lead generation ( Cold email* | Lead generation* | B2B sales* | Email campai…" at bounding box center [326, 58] width 183 height 9
click at [416, 60] on input "AI lead generation ( Cold email* | Lead generation* | B2B sales* | Email campai…" at bounding box center [326, 58] width 183 height 9
paste input "Outbound marketing"
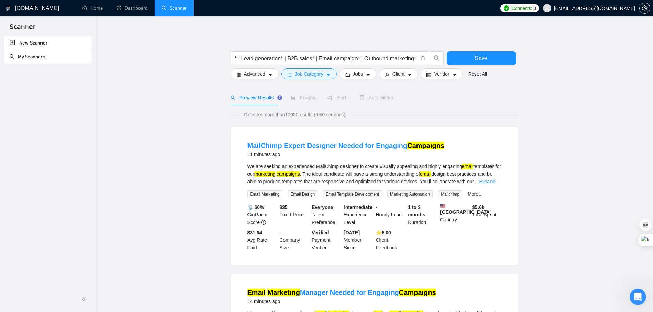
scroll to position [0, 0]
click at [439, 61] on icon "search" at bounding box center [437, 58] width 6 height 6
click at [413, 60] on input "AI lead generation ( Cold email* | Lead generation* | B2B sales* | Email campai…" at bounding box center [326, 58] width 183 height 9
paste input "Prospect research"
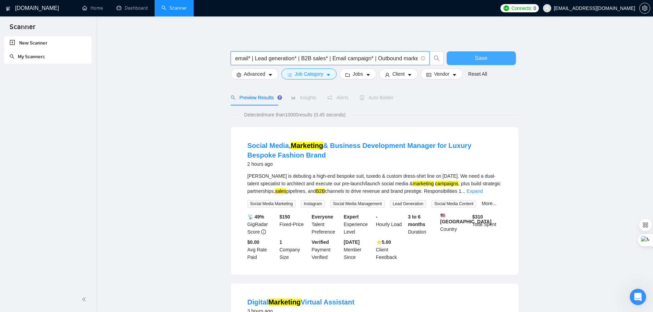
scroll to position [0, 125]
drag, startPoint x: 405, startPoint y: 59, endPoint x: 444, endPoint y: 63, distance: 39.0
click at [451, 59] on div "AI lead generation ( Cold email* | Lead generation* | B2B sales* | Email campai…" at bounding box center [373, 59] width 288 height 17
click at [379, 60] on input "AI lead generation ( Cold email* | Lead generation* | B2B sales* | Email campai…" at bounding box center [326, 58] width 183 height 9
paste input "Pipeline generation"
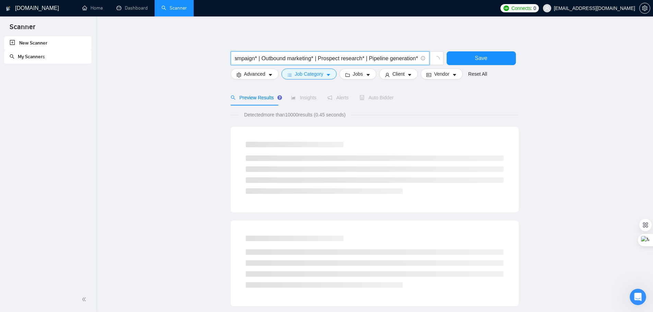
scroll to position [0, 0]
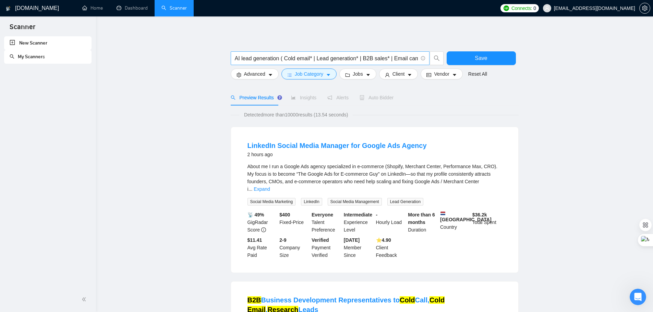
click at [409, 59] on input "AI lead generation ( Cold email* | Lead generation* | B2B sales* | Email campai…" at bounding box center [326, 58] width 183 height 9
drag, startPoint x: 407, startPoint y: 59, endPoint x: 468, endPoint y: 60, distance: 60.3
click at [468, 60] on div "AI lead generation ( Cold email* | Lead generation* | B2B sales* | Email campai…" at bounding box center [373, 59] width 288 height 17
click at [413, 60] on input "AI lead generation ( Cold email* | Lead generation* | B2B sales* | Email campai…" at bounding box center [326, 58] width 183 height 9
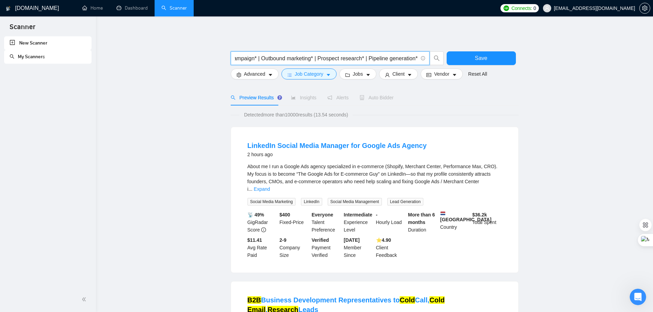
paste input "Customer acquisition"
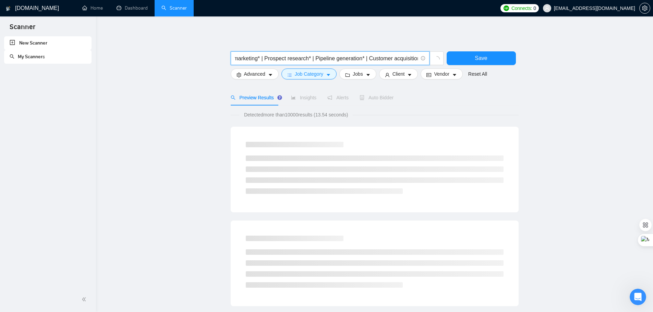
type input "AI lead generation ( Cold email* | Lead generation* | B2B sales* | Email campai…"
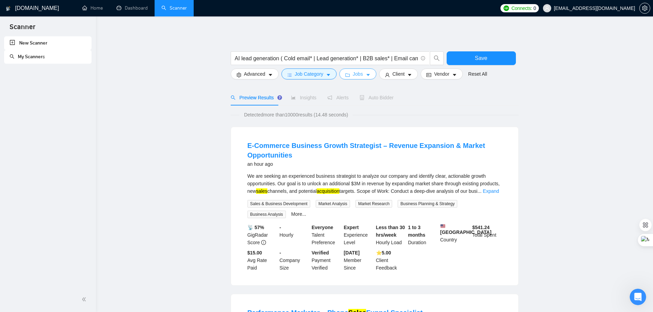
click at [366, 75] on icon "caret-down" at bounding box center [368, 75] width 5 height 5
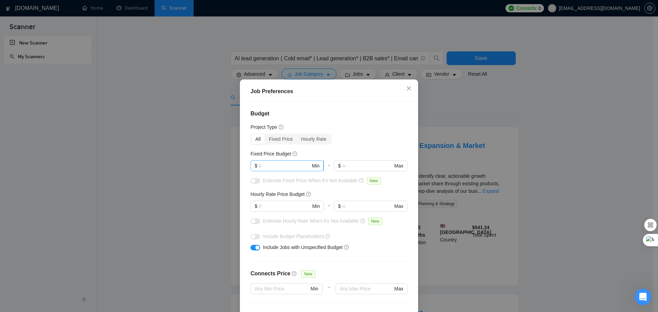
click at [272, 165] on input "text" at bounding box center [285, 166] width 52 height 8
drag, startPoint x: 279, startPoint y: 169, endPoint x: 252, endPoint y: 168, distance: 26.4
click at [252, 168] on span "$ 300 Min" at bounding box center [287, 165] width 73 height 11
type input "197"
click at [347, 162] on input "text" at bounding box center [367, 166] width 50 height 8
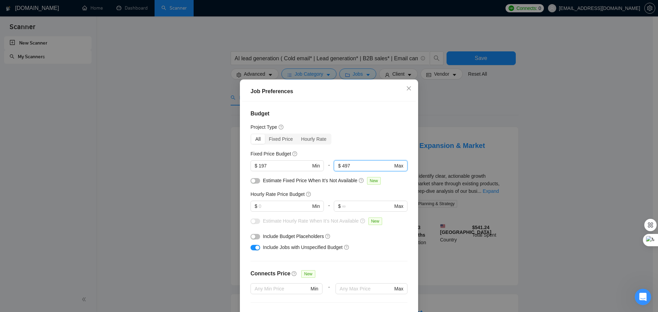
type input "497"
drag, startPoint x: 268, startPoint y: 164, endPoint x: 253, endPoint y: 165, distance: 14.8
click at [253, 165] on span "$ 197 Min" at bounding box center [287, 165] width 73 height 11
click at [271, 166] on input "197" at bounding box center [285, 166] width 52 height 8
drag, startPoint x: 275, startPoint y: 166, endPoint x: 251, endPoint y: 167, distance: 24.4
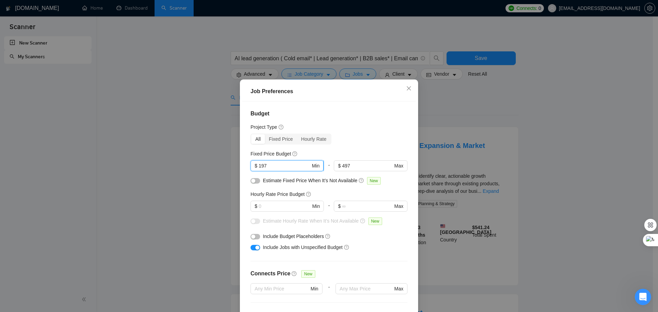
click at [251, 167] on span "$ 197 Min" at bounding box center [287, 165] width 73 height 11
paste input ",5"
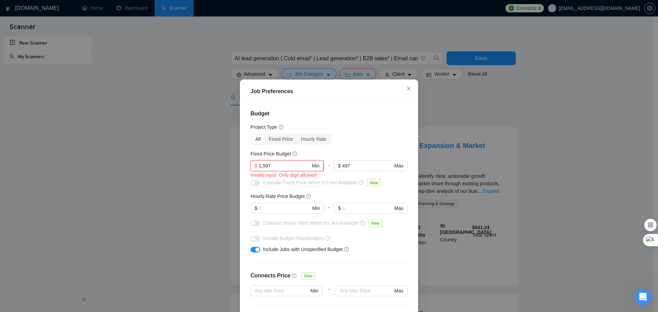
click at [259, 166] on input "1,597" at bounding box center [285, 166] width 52 height 8
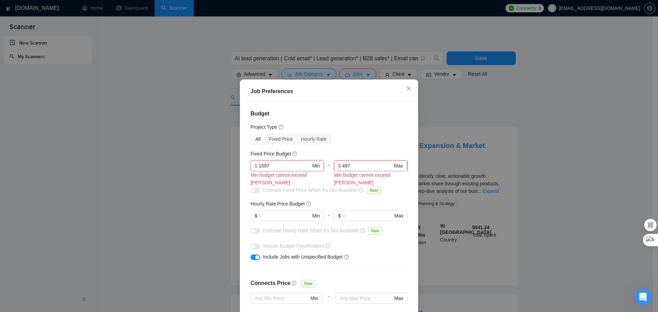
type input "1597"
click at [351, 167] on input "497" at bounding box center [367, 166] width 50 height 8
click at [325, 167] on div "$ 1597 Min Min budget cannot exceed [PERSON_NAME] - 497 $ 497 Max Min budget ca…" at bounding box center [329, 173] width 157 height 26
paste input "2,"
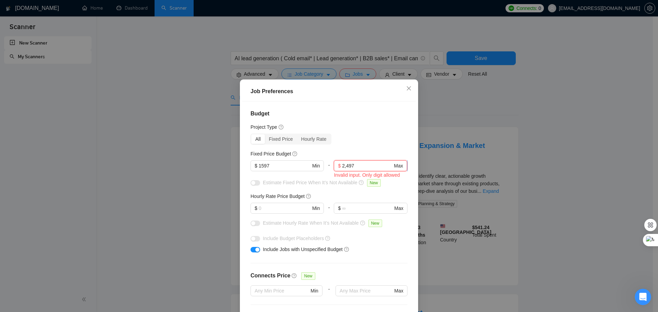
click at [342, 168] on input "2,497" at bounding box center [367, 166] width 50 height 8
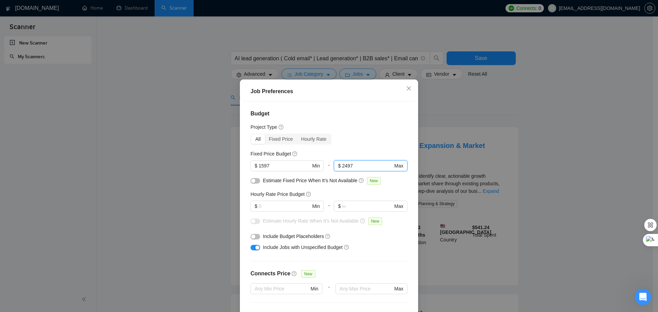
type input "2497"
click at [363, 148] on div "Budget Project Type All Fixed Price Hourly Rate Fixed Price Budget $ 1597 Min -…" at bounding box center [328, 210] width 173 height 219
click at [267, 208] on input "text" at bounding box center [285, 207] width 52 height 8
type input "75"
click at [343, 207] on input "text" at bounding box center [367, 207] width 50 height 8
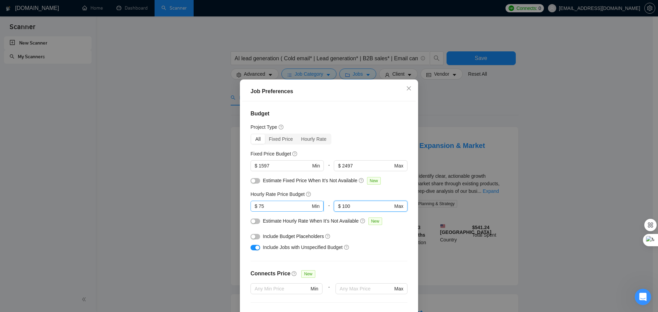
drag, startPoint x: 351, startPoint y: 207, endPoint x: 319, endPoint y: 208, distance: 32.2
click at [319, 208] on div "$ 75 Min - 100 $ 100 Max" at bounding box center [329, 209] width 157 height 16
drag, startPoint x: 348, startPoint y: 208, endPoint x: 330, endPoint y: 209, distance: 17.8
click at [334, 209] on span "$ 75 Max" at bounding box center [370, 206] width 73 height 11
drag, startPoint x: 355, startPoint y: 207, endPoint x: 319, endPoint y: 208, distance: 36.4
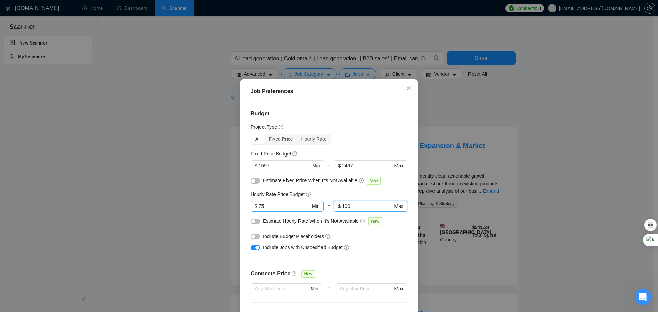
click at [319, 208] on div "$ 75 Min - 100 $ 100 Max" at bounding box center [329, 209] width 157 height 16
type input "85"
drag, startPoint x: 352, startPoint y: 165, endPoint x: 304, endPoint y: 168, distance: 48.1
click at [304, 168] on div "$ 1597 Min - 2497 $ 2497 Max" at bounding box center [329, 168] width 157 height 16
paste input ","
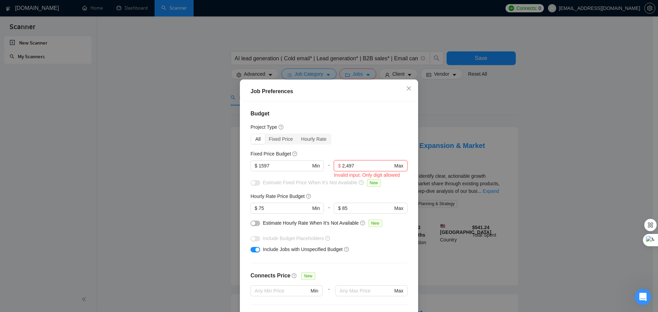
click at [320, 168] on div "$ 1597 Min - 2,497 $ 2,497 Max Invalid input. Only digit allowed" at bounding box center [329, 169] width 157 height 19
paste input "1,9"
click at [342, 166] on input "1,997" at bounding box center [367, 166] width 50 height 8
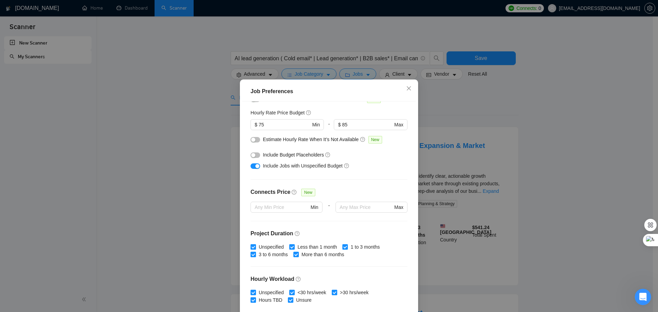
scroll to position [103, 0]
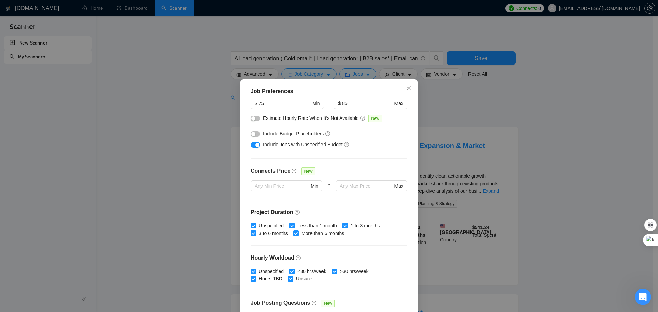
type input "1997"
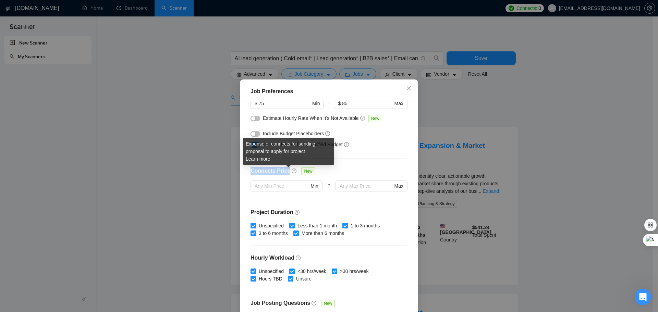
drag, startPoint x: 248, startPoint y: 170, endPoint x: 286, endPoint y: 170, distance: 37.7
click at [286, 170] on div "Connects Price New" at bounding box center [285, 174] width 68 height 14
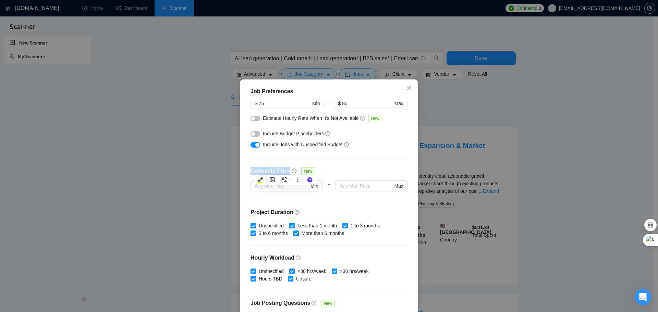
copy div "Connects Price"
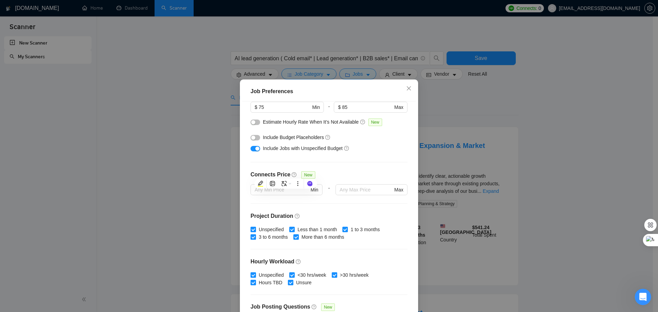
click at [342, 172] on div "Connects Price New" at bounding box center [329, 178] width 157 height 14
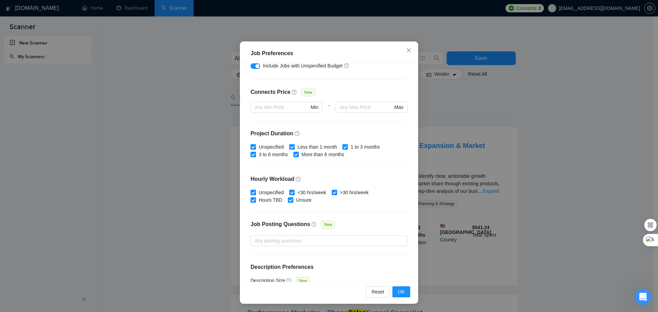
scroll to position [133, 0]
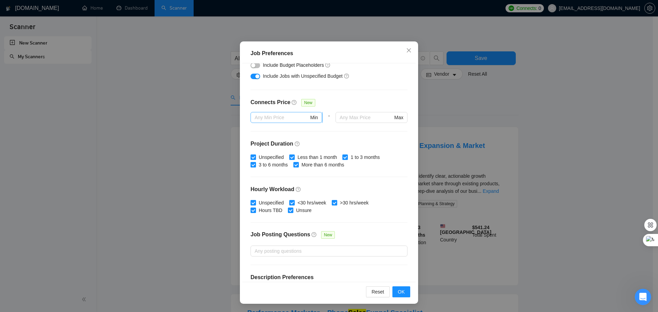
click at [262, 120] on input "text" at bounding box center [282, 118] width 54 height 8
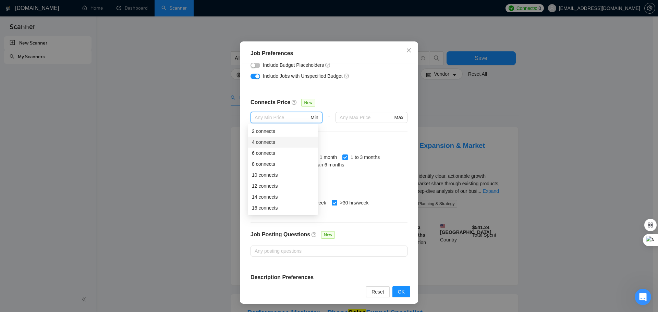
click at [265, 144] on div "4 connects" at bounding box center [283, 142] width 62 height 8
type input "4"
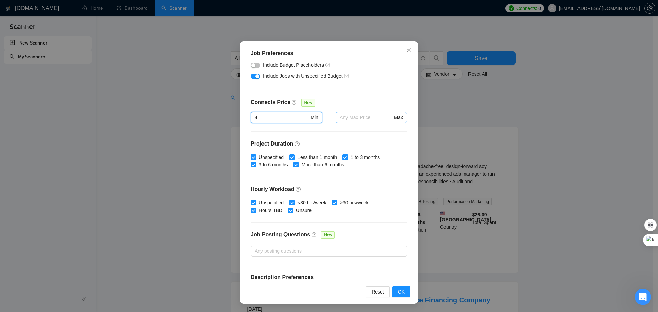
click at [352, 118] on input "text" at bounding box center [366, 118] width 53 height 8
type input "6"
click at [353, 102] on div "Connects Price New" at bounding box center [329, 105] width 157 height 14
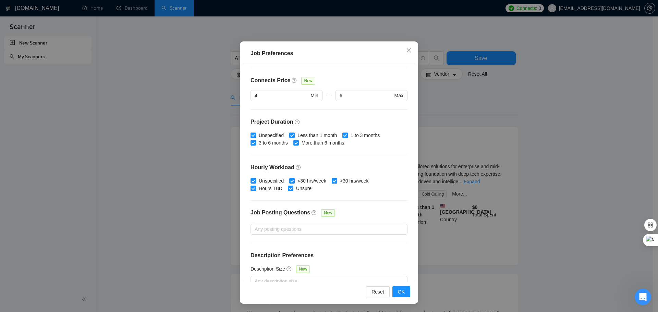
scroll to position [168, 0]
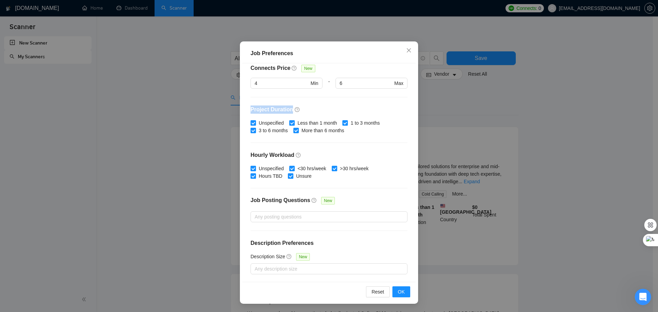
drag, startPoint x: 249, startPoint y: 112, endPoint x: 288, endPoint y: 107, distance: 39.3
click at [288, 107] on h4 "Project Duration" at bounding box center [329, 110] width 157 height 8
copy h4 "Project Duration"
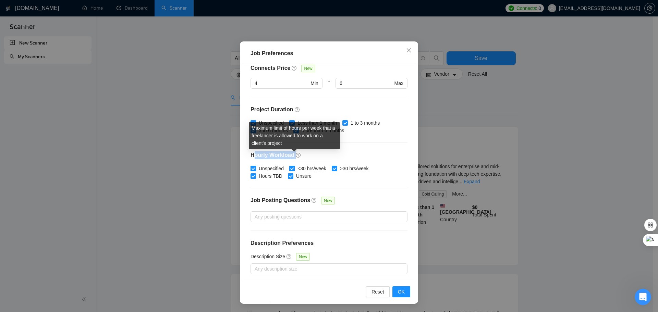
drag, startPoint x: 250, startPoint y: 154, endPoint x: 293, endPoint y: 154, distance: 42.8
click at [293, 154] on h4 "Hourly Workload" at bounding box center [329, 155] width 157 height 8
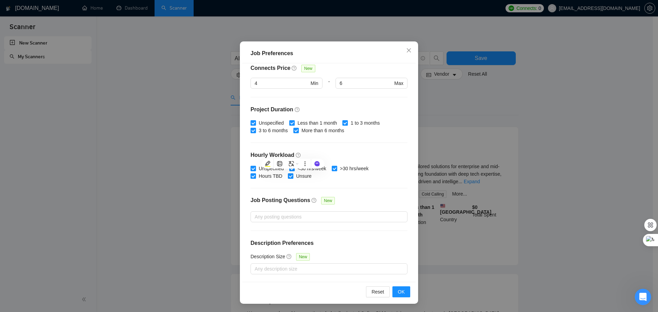
click at [319, 152] on h4 "Hourly Workload" at bounding box center [329, 155] width 157 height 8
drag, startPoint x: 248, startPoint y: 157, endPoint x: 292, endPoint y: 157, distance: 43.9
click at [292, 157] on h4 "Hourly Workload" at bounding box center [329, 155] width 157 height 8
drag, startPoint x: 350, startPoint y: 157, endPoint x: 295, endPoint y: 154, distance: 54.6
click at [348, 157] on h4 "Hourly Workload" at bounding box center [329, 155] width 157 height 8
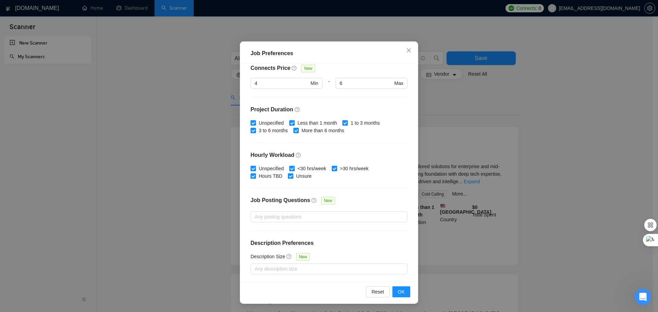
click at [267, 155] on h4 "Hourly Workload" at bounding box center [329, 155] width 157 height 8
click at [267, 156] on h4 "Hourly Workload" at bounding box center [329, 155] width 157 height 8
drag, startPoint x: 332, startPoint y: 153, endPoint x: 312, endPoint y: 155, distance: 20.7
click at [332, 153] on h4 "Hourly Workload" at bounding box center [329, 155] width 157 height 8
drag, startPoint x: 248, startPoint y: 157, endPoint x: 291, endPoint y: 157, distance: 42.8
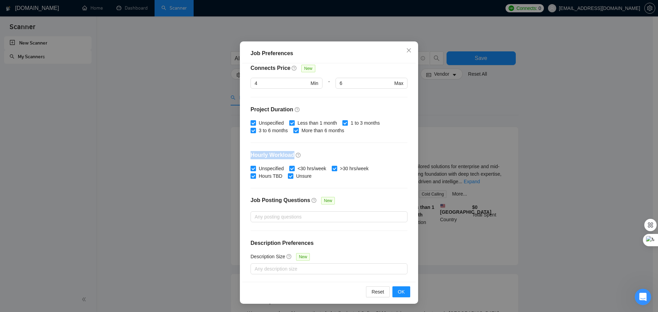
click at [291, 157] on h4 "Hourly Workload" at bounding box center [329, 155] width 157 height 8
copy h4 "Hourly Workload"
drag, startPoint x: 340, startPoint y: 123, endPoint x: 342, endPoint y: 127, distance: 4.7
click at [342, 123] on input "1 to 3 months" at bounding box center [344, 122] width 5 height 5
checkbox input "false"
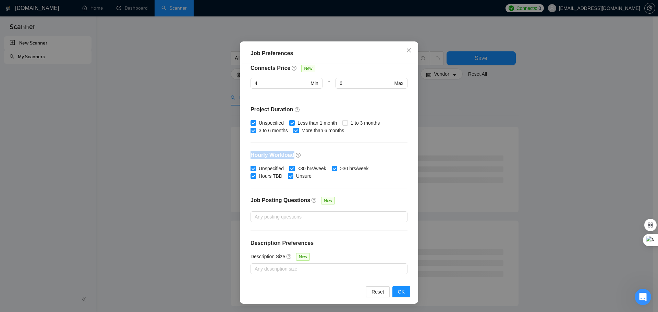
click at [289, 124] on input "Less than 1 month" at bounding box center [291, 122] width 5 height 5
checkbox input "false"
click at [252, 124] on input "Unspecified" at bounding box center [253, 122] width 5 height 5
checkbox input "false"
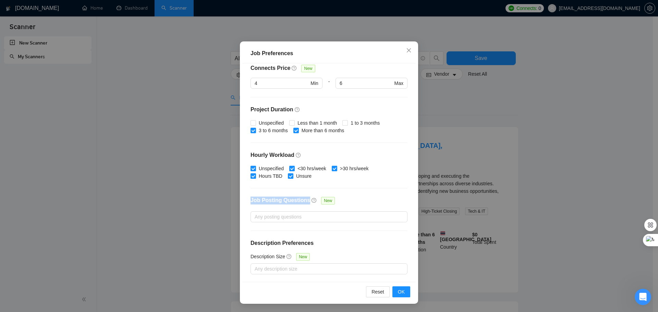
drag, startPoint x: 249, startPoint y: 200, endPoint x: 303, endPoint y: 202, distance: 54.5
click at [303, 202] on div "Job Posting Questions New" at bounding box center [294, 203] width 87 height 14
copy h4 "Job Posting Questions"
click at [289, 169] on input "<30 hrs/week" at bounding box center [291, 168] width 5 height 5
checkbox input "false"
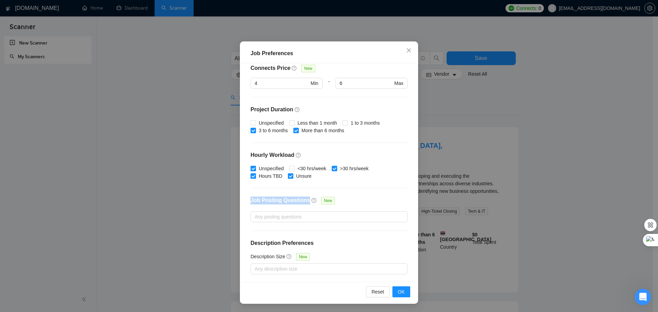
click at [252, 168] on input "Unspecified" at bounding box center [253, 168] width 5 height 5
checkbox input "false"
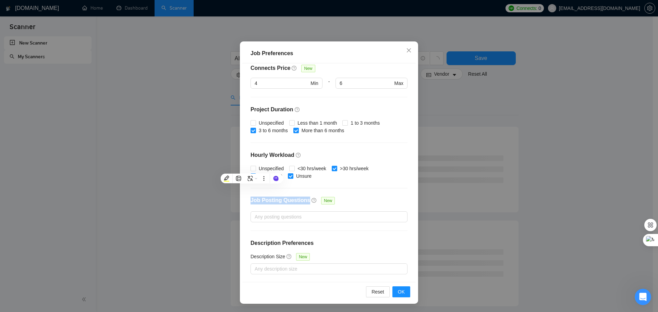
click at [378, 147] on div "Budget Project Type All Fixed Price Hourly Rate Fixed Price Budget $ 1597 Min -…" at bounding box center [328, 172] width 173 height 219
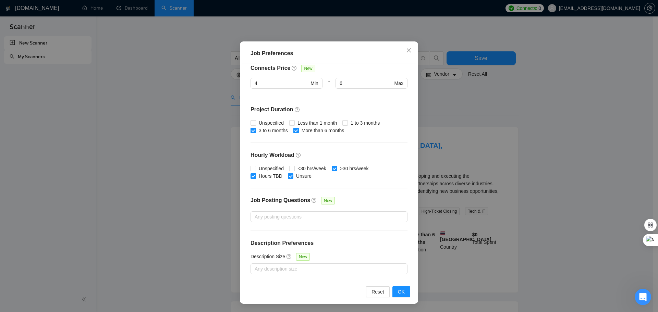
click at [253, 177] on span at bounding box center [253, 175] width 5 height 5
click at [253, 177] on input "Hours TBD" at bounding box center [253, 175] width 5 height 5
checkbox input "false"
click at [288, 176] on input "Unsure" at bounding box center [290, 175] width 5 height 5
checkbox input "false"
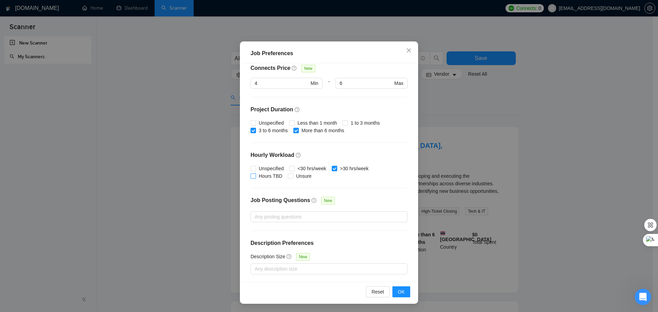
click at [252, 179] on span at bounding box center [253, 175] width 5 height 5
click at [252, 178] on input "Hours TBD" at bounding box center [253, 175] width 5 height 5
checkbox input "true"
click at [288, 177] on input "Unsure" at bounding box center [290, 175] width 5 height 5
checkbox input "true"
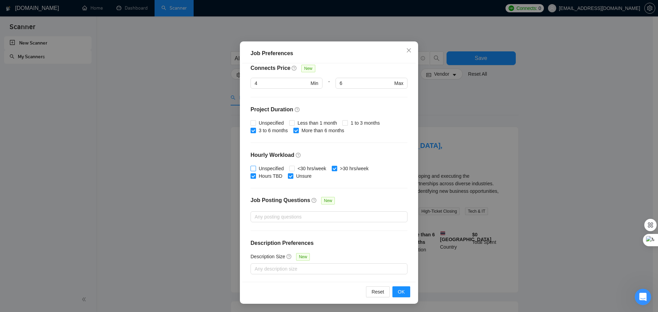
click at [252, 169] on input "Unspecified" at bounding box center [253, 168] width 5 height 5
checkbox input "true"
drag, startPoint x: 247, startPoint y: 198, endPoint x: 303, endPoint y: 201, distance: 55.6
click at [303, 201] on div "Budget Project Type All Fixed Price Hourly Rate Fixed Price Budget $ 1597 Min -…" at bounding box center [328, 172] width 173 height 219
copy h4 "Job Posting Questions"
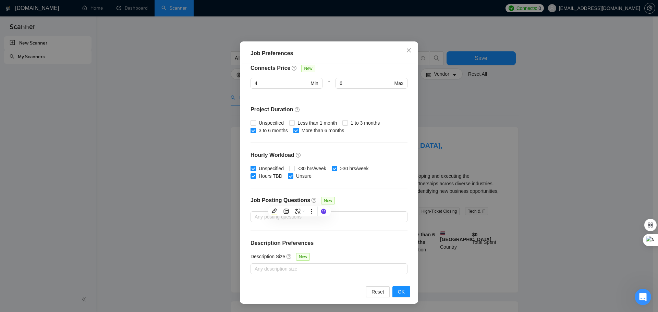
click at [347, 231] on div at bounding box center [329, 231] width 157 height 0
click at [346, 199] on div "Job Posting Questions New" at bounding box center [329, 204] width 157 height 15
click at [290, 218] on div at bounding box center [325, 217] width 147 height 8
paste input "What's your current lead generation challenge?"
type input "What's your current lead generation challenge?"
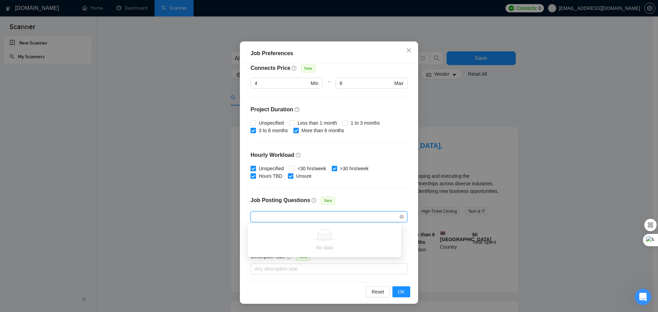
click at [366, 203] on div "Job Posting Questions New" at bounding box center [329, 204] width 157 height 15
click at [309, 217] on div at bounding box center [325, 217] width 147 height 8
click at [318, 216] on div at bounding box center [325, 217] width 147 height 8
click at [285, 218] on div at bounding box center [325, 217] width 147 height 8
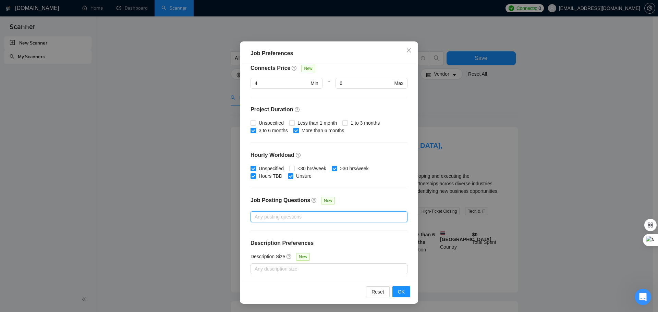
click at [286, 218] on div at bounding box center [325, 217] width 147 height 8
click at [332, 218] on div at bounding box center [325, 217] width 147 height 8
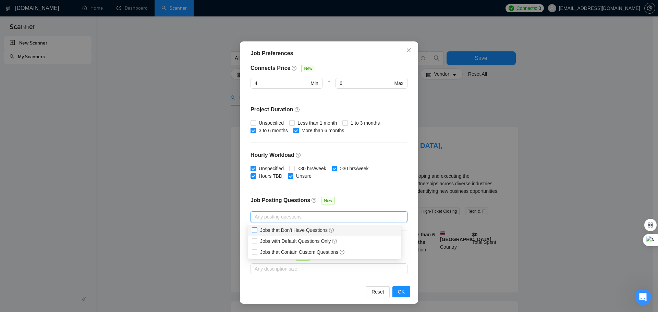
drag, startPoint x: 347, startPoint y: 253, endPoint x: 281, endPoint y: 229, distance: 70.6
click at [280, 228] on div "Jobs that Don’t Have Questions Jobs with Default Questions Only Jobs that Conta…" at bounding box center [325, 241] width 154 height 33
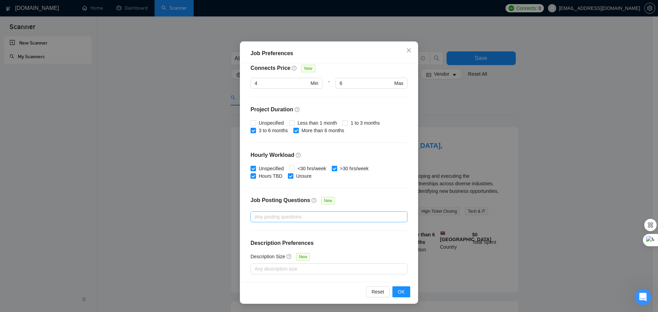
click at [330, 221] on div "Any posting questions" at bounding box center [329, 216] width 157 height 11
click at [315, 217] on div at bounding box center [325, 217] width 147 height 8
click at [269, 220] on div at bounding box center [325, 217] width 147 height 8
click at [274, 219] on div at bounding box center [325, 217] width 147 height 8
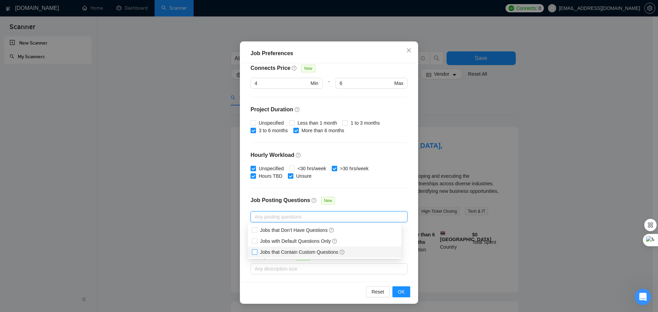
click at [254, 252] on input "Jobs that Contain Custom Questions" at bounding box center [254, 252] width 5 height 5
checkbox input "true"
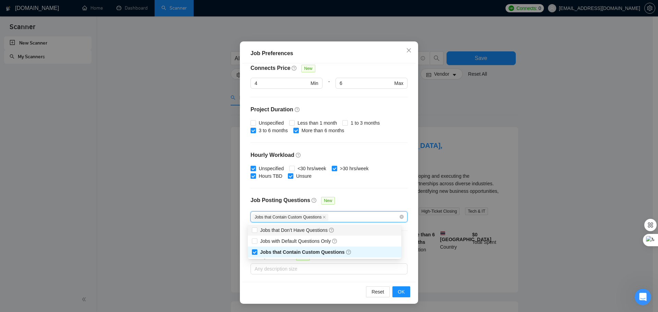
click at [367, 198] on div "Job Posting Questions New" at bounding box center [329, 204] width 157 height 15
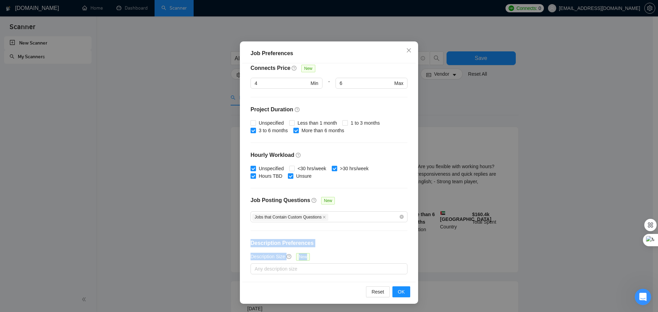
drag, startPoint x: 261, startPoint y: 245, endPoint x: 317, endPoint y: 259, distance: 57.9
click at [317, 259] on div "Budget Project Type All Fixed Price Hourly Rate Fixed Price Budget $ 1597 Min -…" at bounding box center [328, 172] width 173 height 219
copy div "Description Preferences Description Size New"
click at [350, 252] on div "Budget Project Type All Fixed Price Hourly Rate Fixed Price Budget $ 1597 Min -…" at bounding box center [328, 172] width 173 height 219
click at [331, 271] on div at bounding box center [325, 269] width 147 height 8
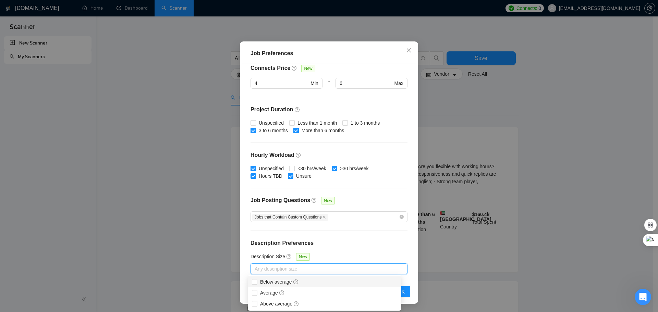
click at [348, 241] on h4 "Description Preferences" at bounding box center [329, 243] width 157 height 8
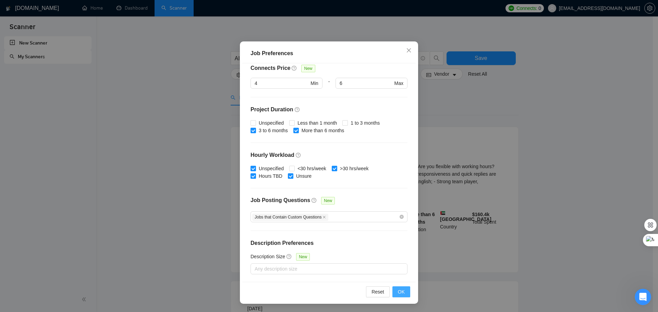
click at [395, 293] on button "OK" at bounding box center [401, 292] width 18 height 11
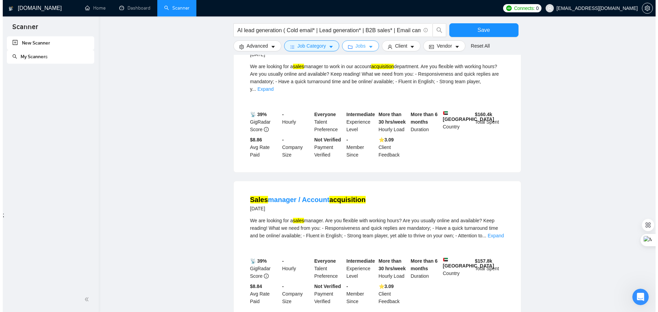
scroll to position [206, 0]
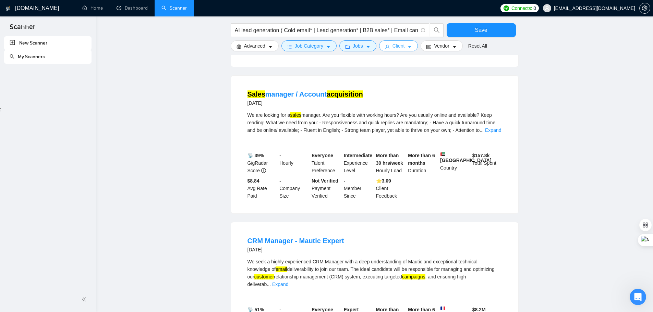
click at [404, 46] on button "Client" at bounding box center [398, 45] width 39 height 11
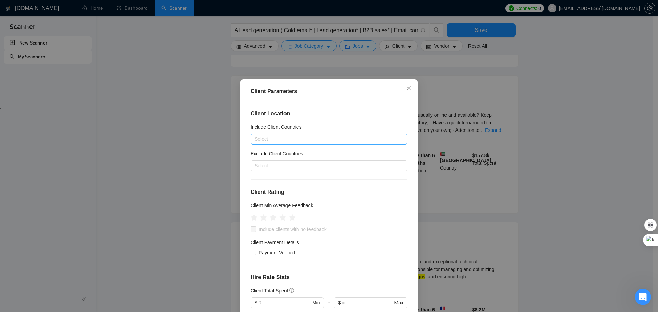
click at [259, 141] on div at bounding box center [325, 139] width 147 height 8
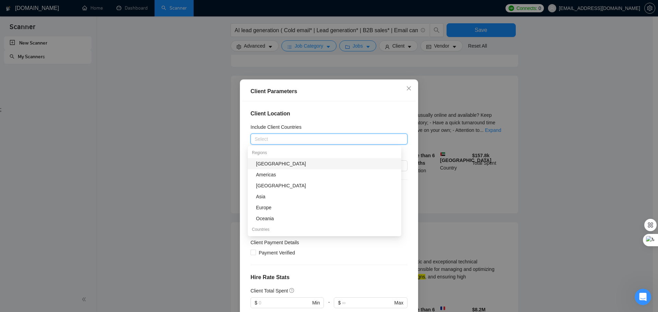
click at [259, 141] on div at bounding box center [325, 139] width 147 height 8
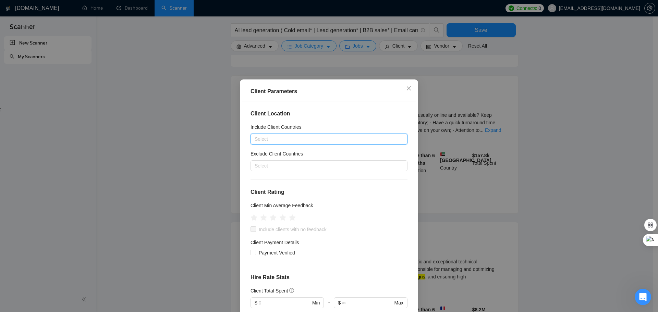
click at [261, 142] on div at bounding box center [325, 139] width 147 height 8
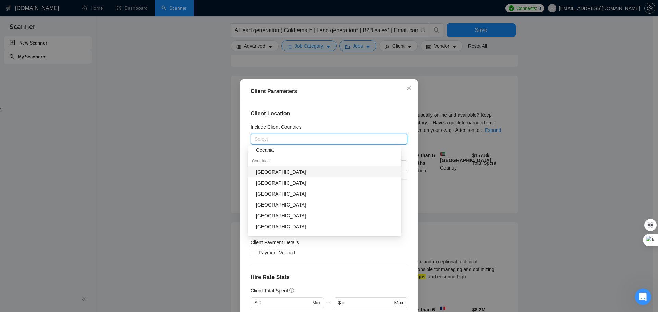
click at [277, 173] on div "[GEOGRAPHIC_DATA]" at bounding box center [326, 172] width 141 height 8
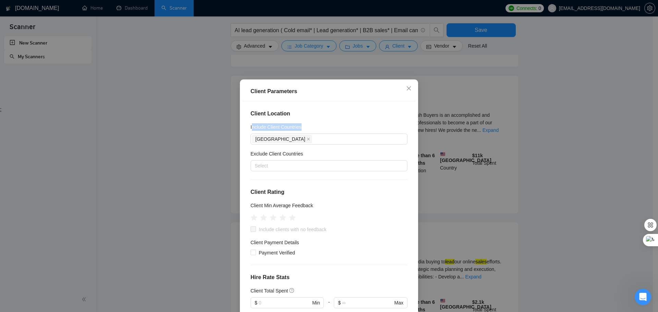
drag, startPoint x: 249, startPoint y: 127, endPoint x: 300, endPoint y: 127, distance: 50.7
click at [300, 127] on div "Include Client Countries" at bounding box center [329, 128] width 157 height 10
copy h5 "nclude Client Countries"
